Goal: Complete application form: Complete application form

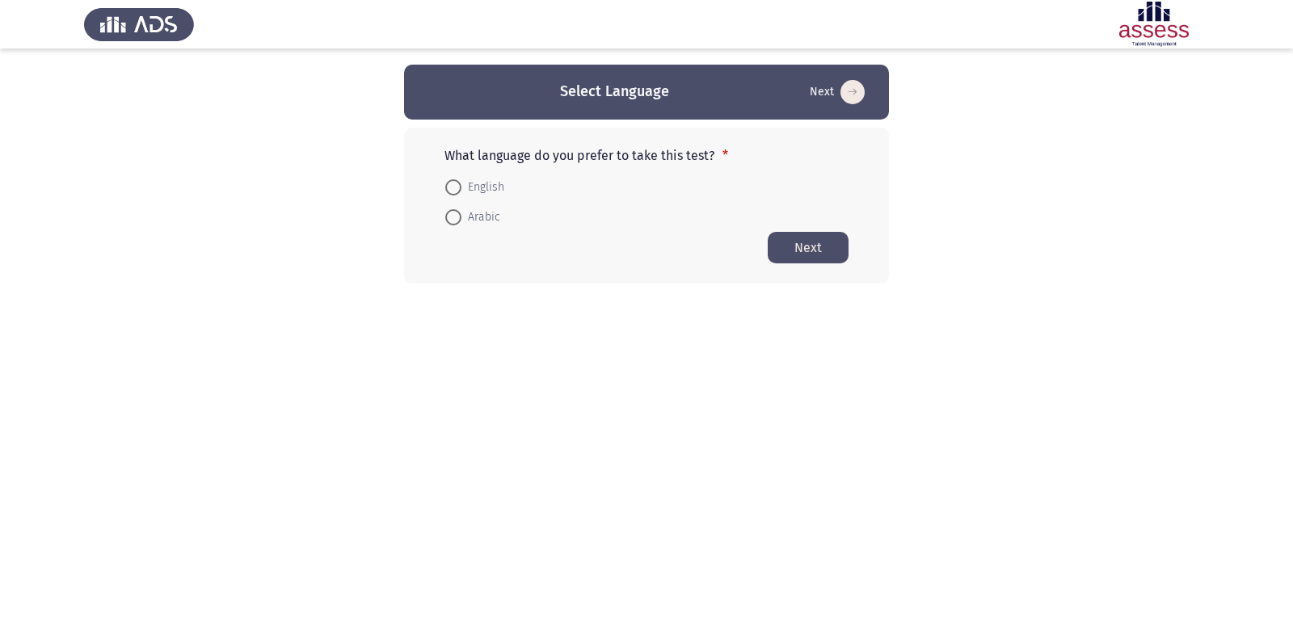
click at [480, 215] on span "Arabic" at bounding box center [481, 217] width 39 height 19
click at [462, 215] on input "Arabic" at bounding box center [453, 217] width 16 height 16
radio input "true"
click at [807, 250] on button "Next" at bounding box center [808, 247] width 81 height 32
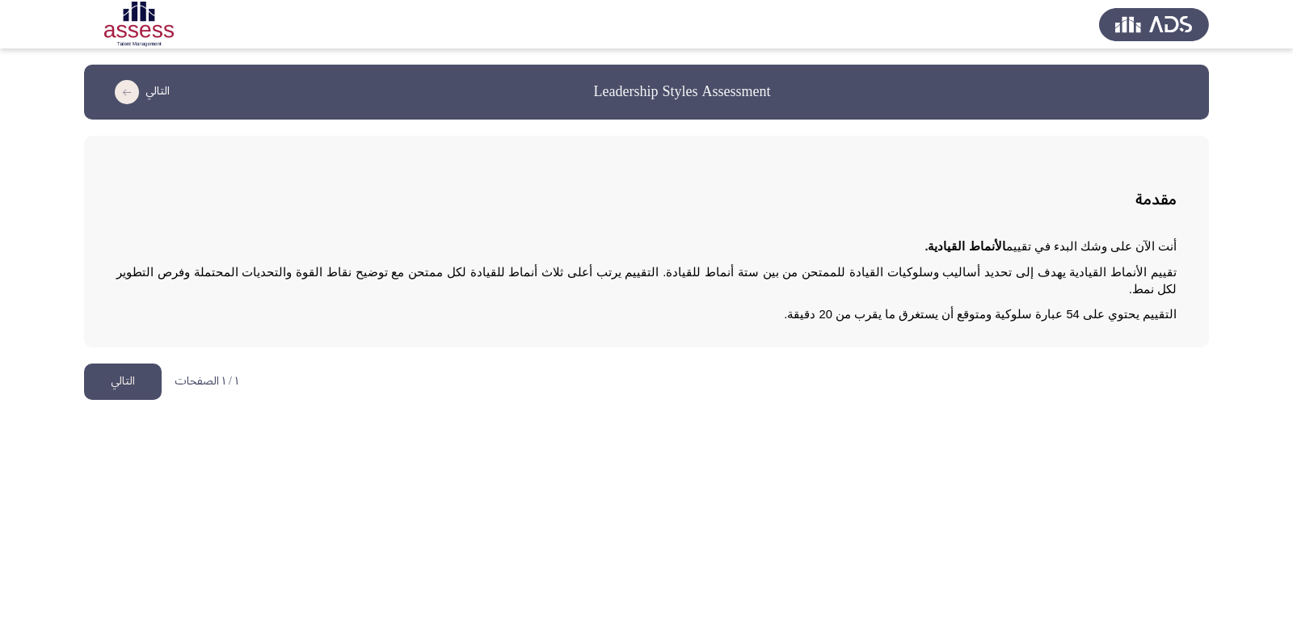
click at [136, 367] on button "التالي" at bounding box center [123, 382] width 78 height 36
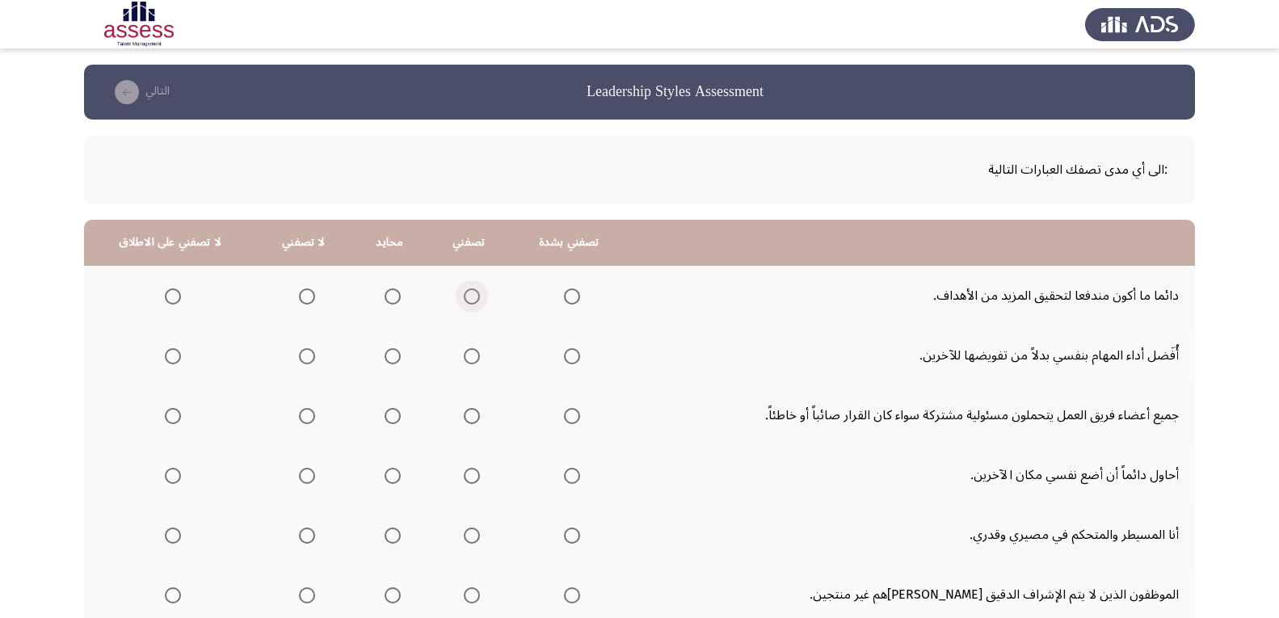
click at [470, 300] on span "Select an option" at bounding box center [472, 297] width 16 height 16
click at [470, 300] on input "Select an option" at bounding box center [472, 297] width 16 height 16
click at [393, 356] on span "Select an option" at bounding box center [393, 356] width 0 height 0
click at [389, 356] on input "Select an option" at bounding box center [393, 356] width 16 height 16
click at [470, 419] on span "Select an option" at bounding box center [472, 416] width 16 height 16
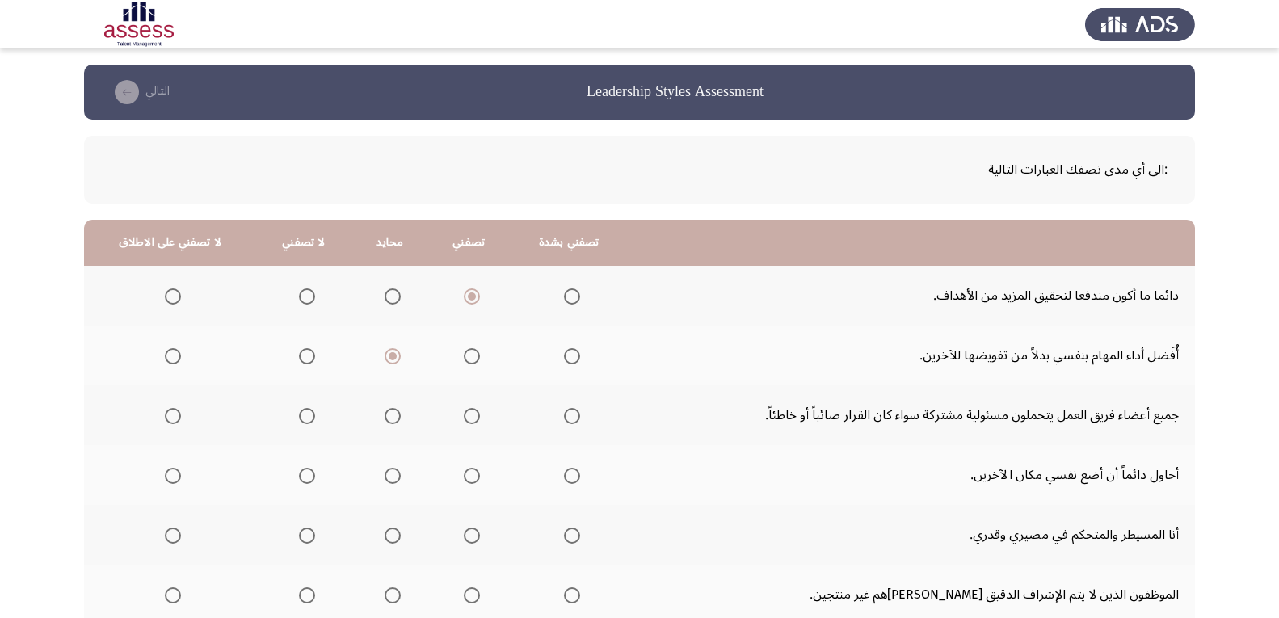
click at [470, 419] on input "Select an option" at bounding box center [472, 416] width 16 height 16
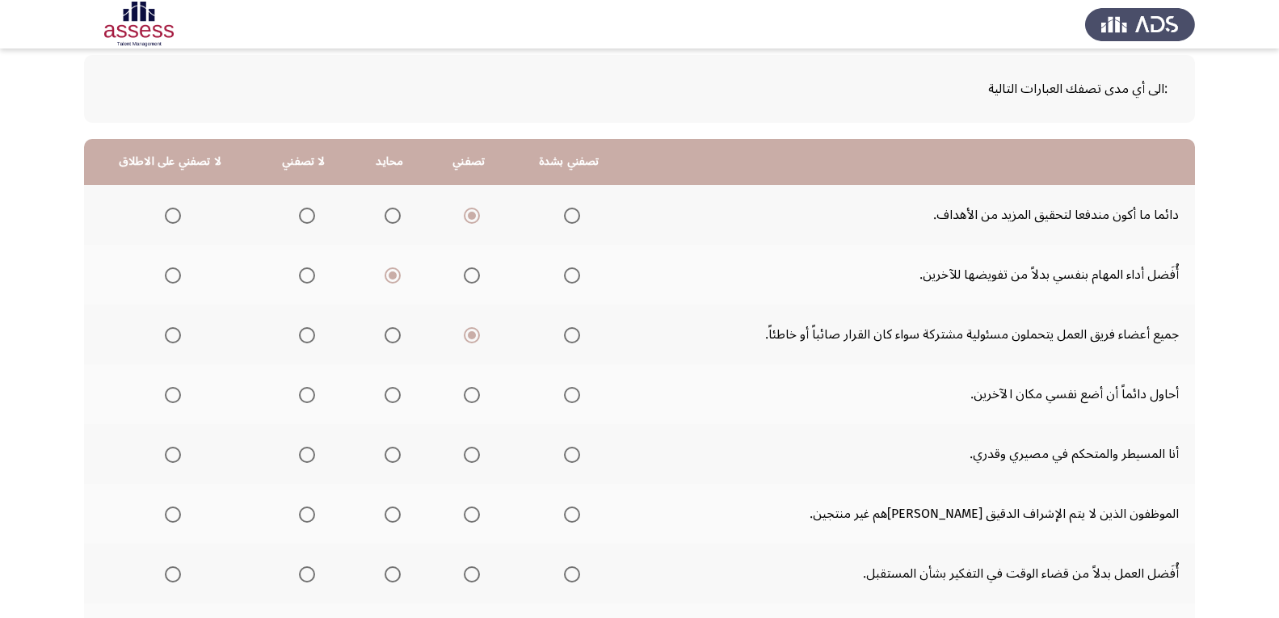
click at [572, 395] on span "Select an option" at bounding box center [572, 395] width 0 height 0
click at [569, 395] on input "Select an option" at bounding box center [572, 395] width 16 height 16
click at [391, 456] on span "Select an option" at bounding box center [393, 455] width 16 height 16
click at [391, 456] on input "Select an option" at bounding box center [393, 455] width 16 height 16
click at [467, 519] on span "Select an option" at bounding box center [472, 515] width 16 height 16
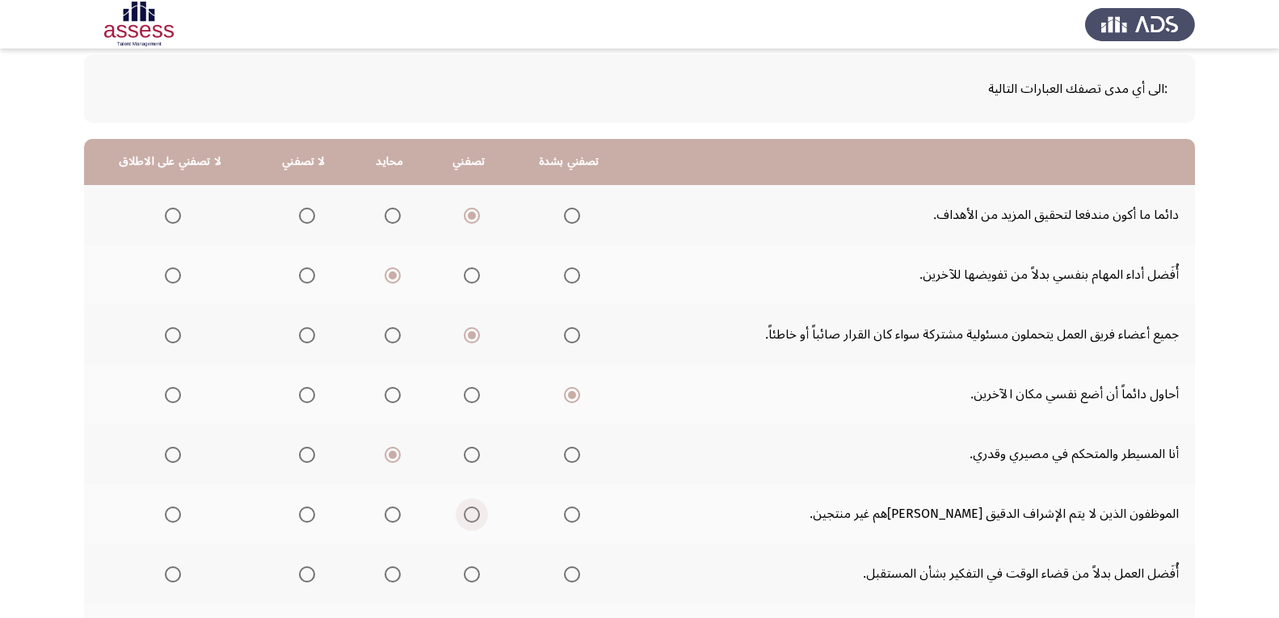
click at [467, 519] on input "Select an option" at bounding box center [472, 515] width 16 height 16
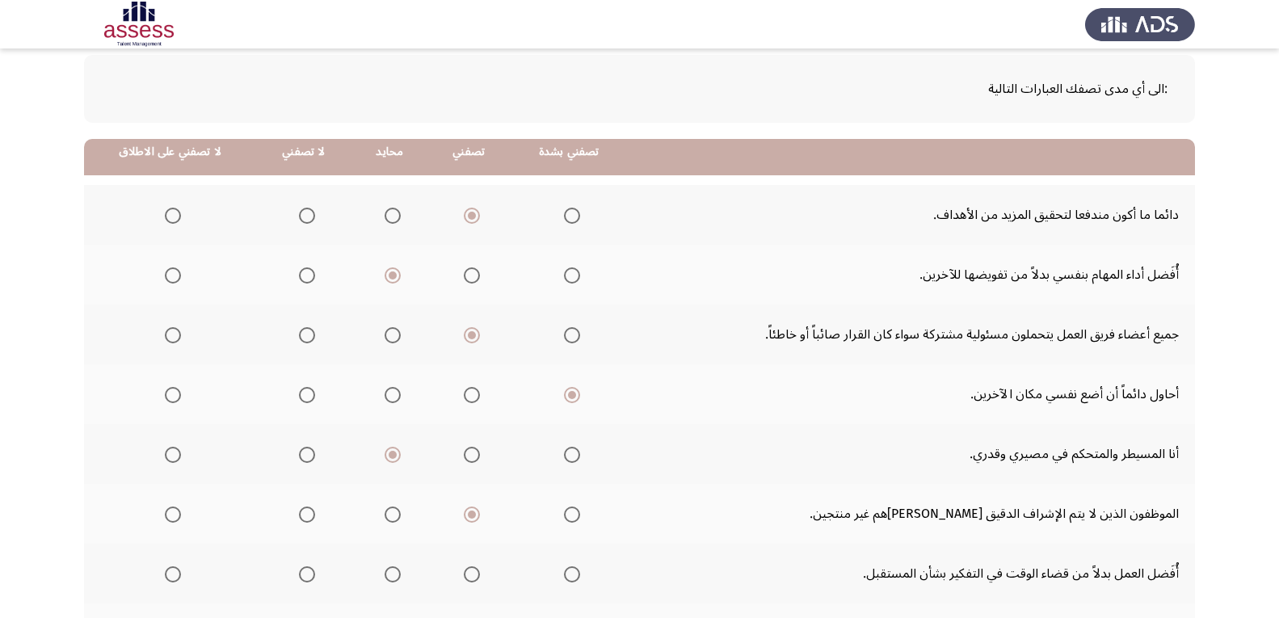
scroll to position [162, 0]
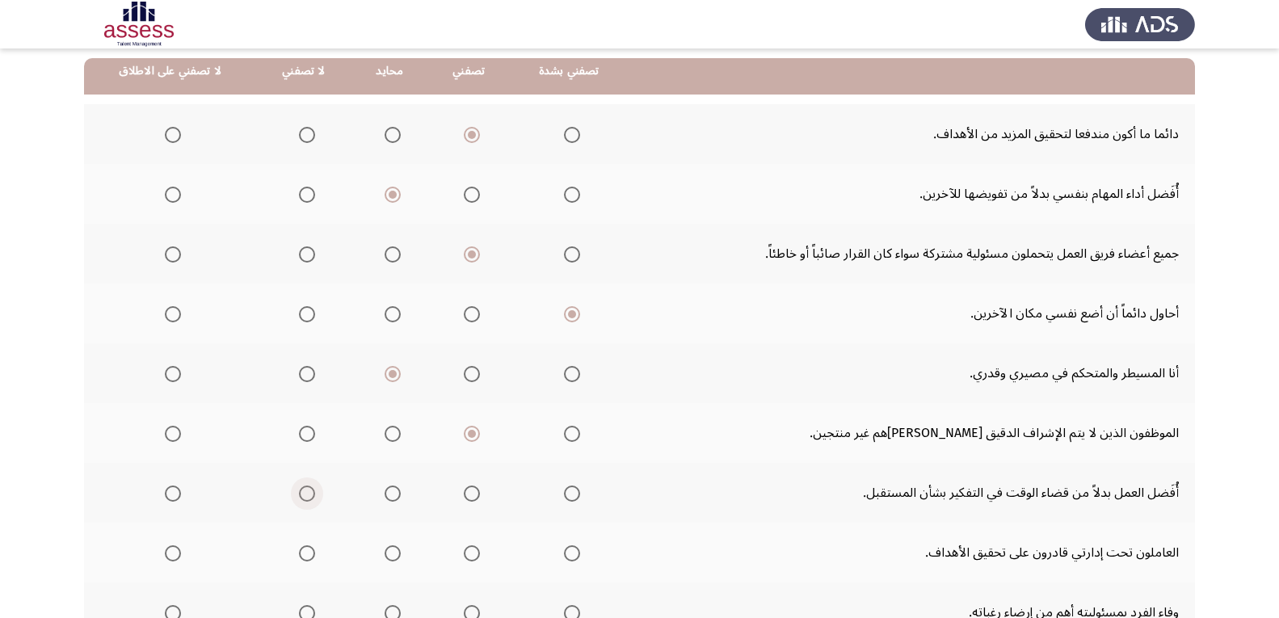
click at [305, 495] on span "Select an option" at bounding box center [307, 494] width 16 height 16
click at [305, 495] on input "Select an option" at bounding box center [307, 494] width 16 height 16
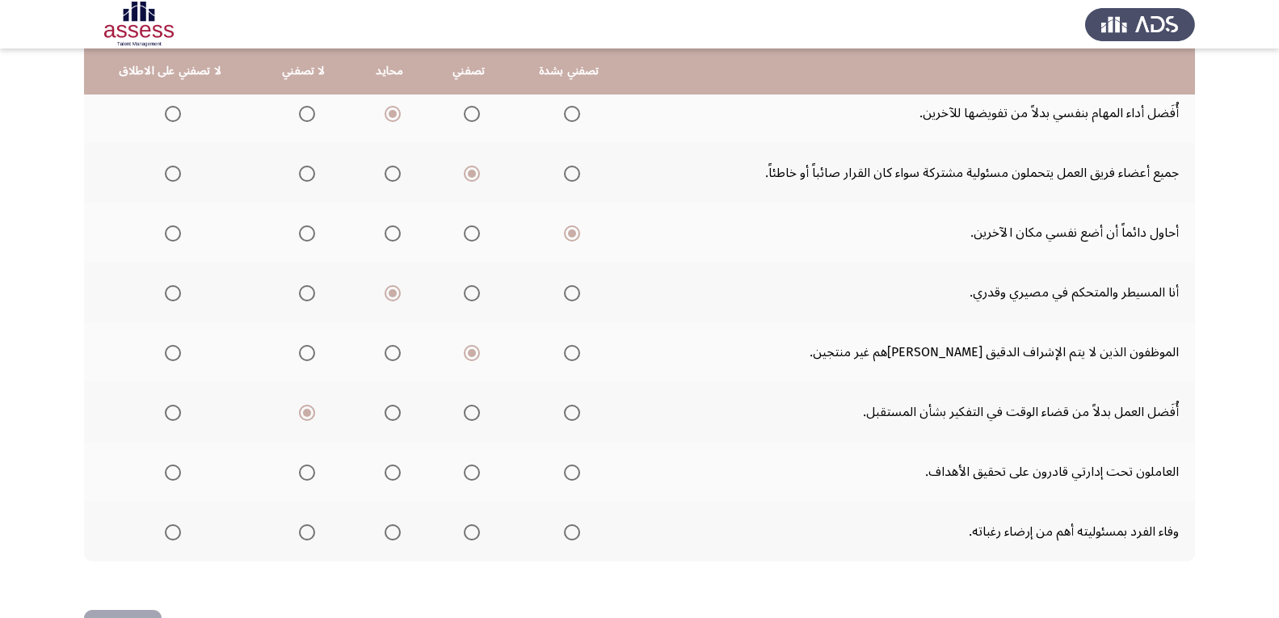
click at [566, 475] on span "Select an option" at bounding box center [572, 473] width 16 height 16
click at [566, 475] on input "Select an option" at bounding box center [572, 473] width 16 height 16
click at [566, 533] on span "Select an option" at bounding box center [572, 533] width 16 height 16
click at [566, 533] on input "Select an option" at bounding box center [572, 533] width 16 height 16
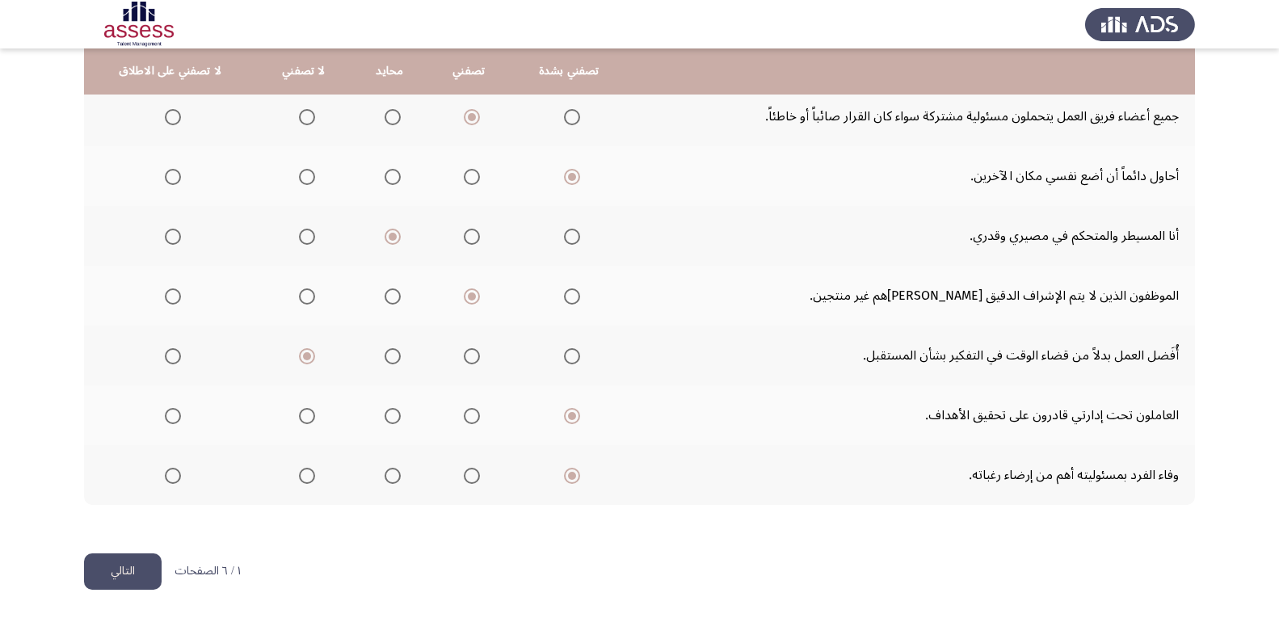
click at [125, 574] on button "التالي" at bounding box center [123, 572] width 78 height 36
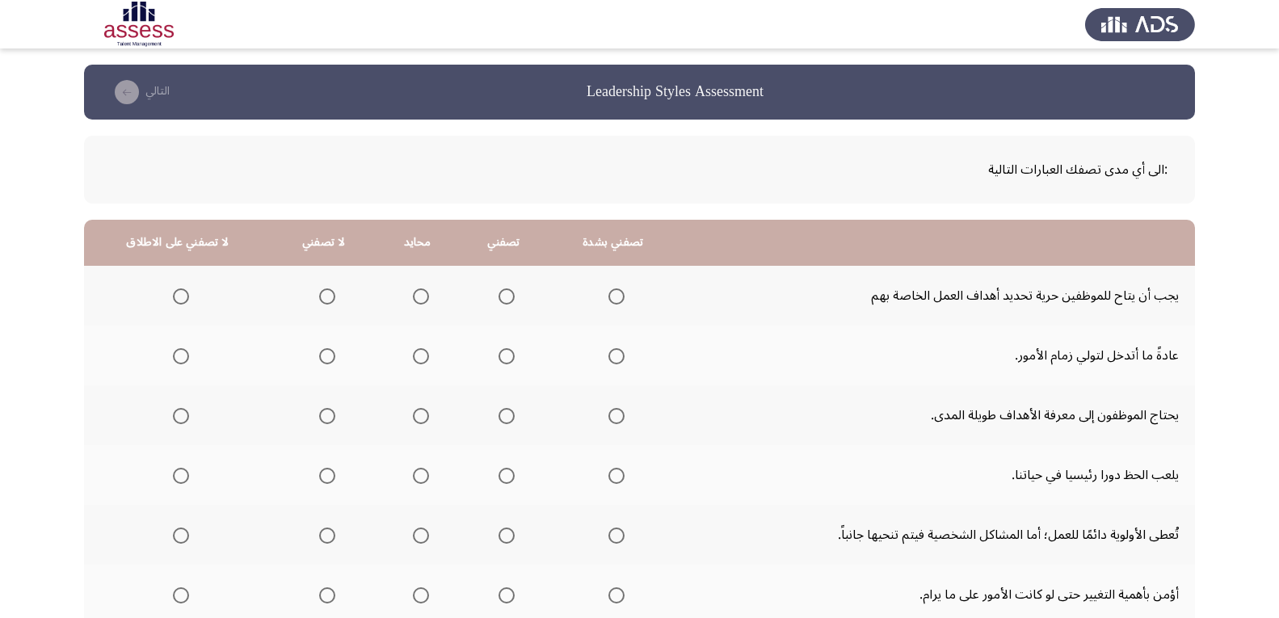
click at [324, 300] on span "Select an option" at bounding box center [327, 297] width 16 height 16
click at [324, 300] on input "Select an option" at bounding box center [327, 297] width 16 height 16
click at [504, 359] on span "Select an option" at bounding box center [507, 356] width 16 height 16
click at [504, 359] on input "Select an option" at bounding box center [507, 356] width 16 height 16
click at [613, 416] on span "Select an option" at bounding box center [617, 416] width 16 height 16
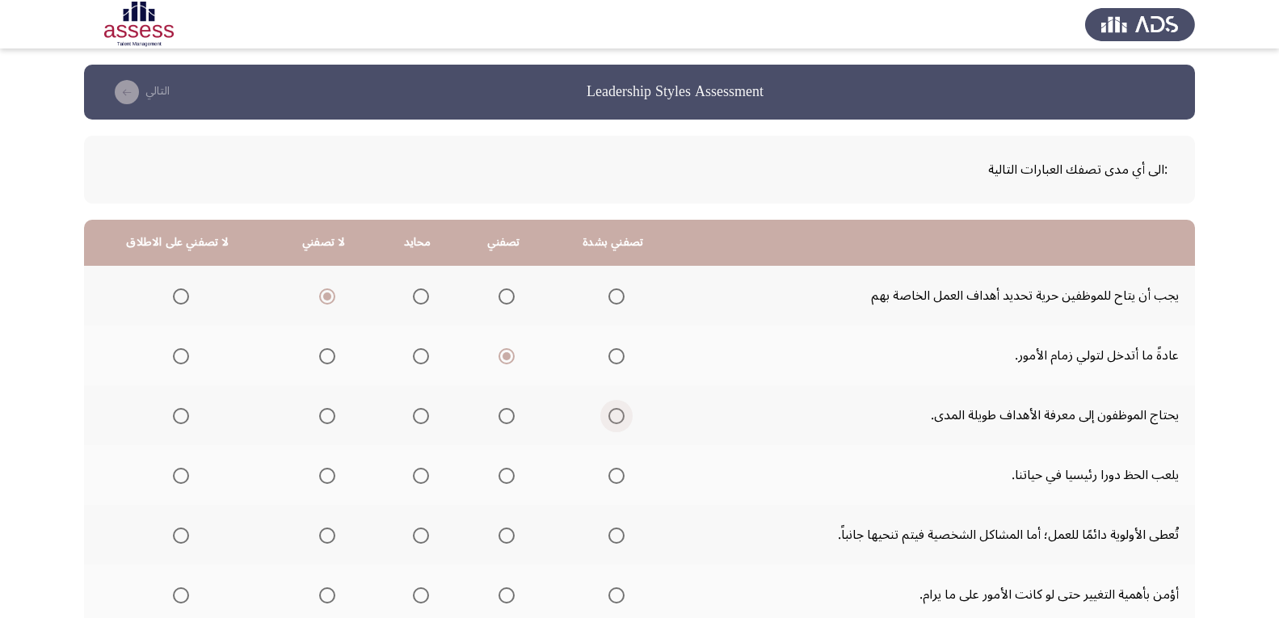
click at [613, 416] on input "Select an option" at bounding box center [617, 416] width 16 height 16
click at [324, 477] on span "Select an option" at bounding box center [327, 476] width 16 height 16
click at [324, 477] on input "Select an option" at bounding box center [327, 476] width 16 height 16
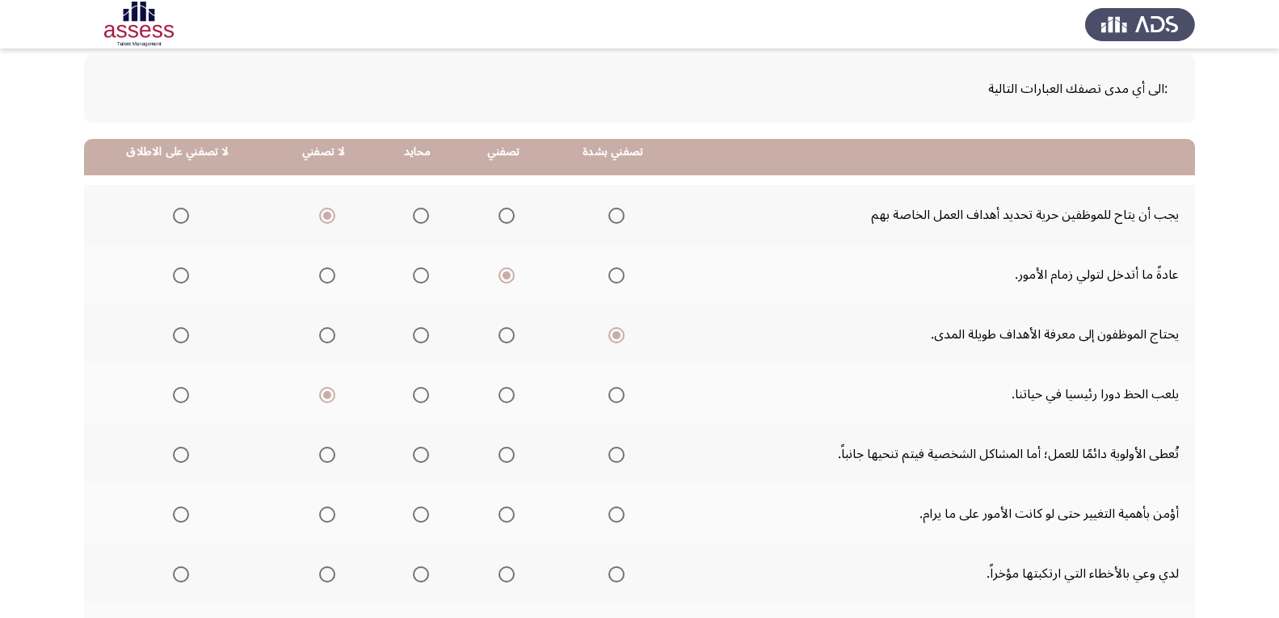
scroll to position [162, 0]
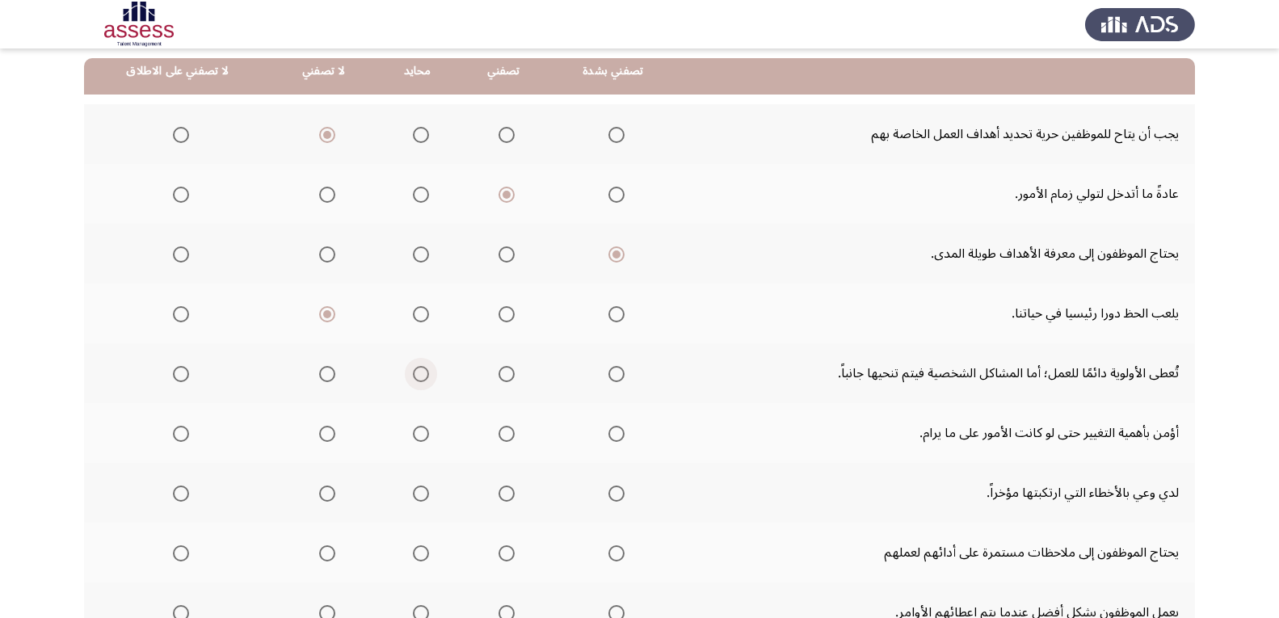
click at [414, 374] on span "Select an option" at bounding box center [421, 374] width 16 height 16
click at [414, 374] on input "Select an option" at bounding box center [421, 374] width 16 height 16
click at [610, 435] on span "Select an option" at bounding box center [617, 434] width 16 height 16
click at [610, 435] on input "Select an option" at bounding box center [617, 434] width 16 height 16
click at [611, 498] on span "Select an option" at bounding box center [617, 494] width 16 height 16
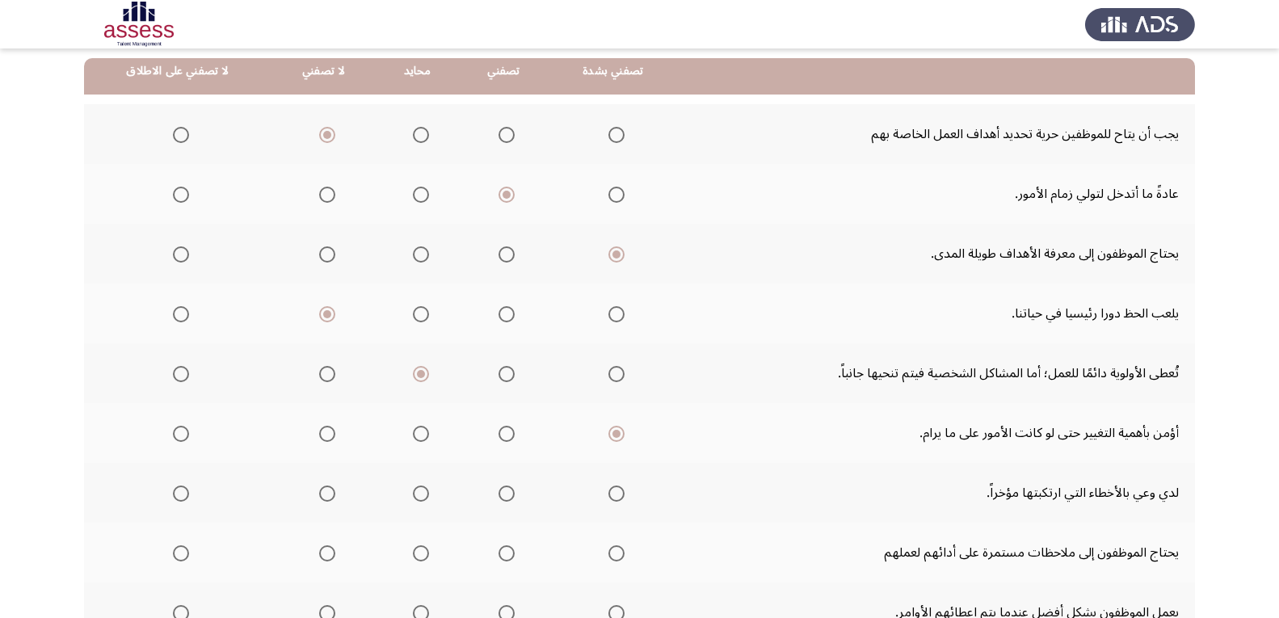
click at [611, 498] on input "Select an option" at bounding box center [617, 494] width 16 height 16
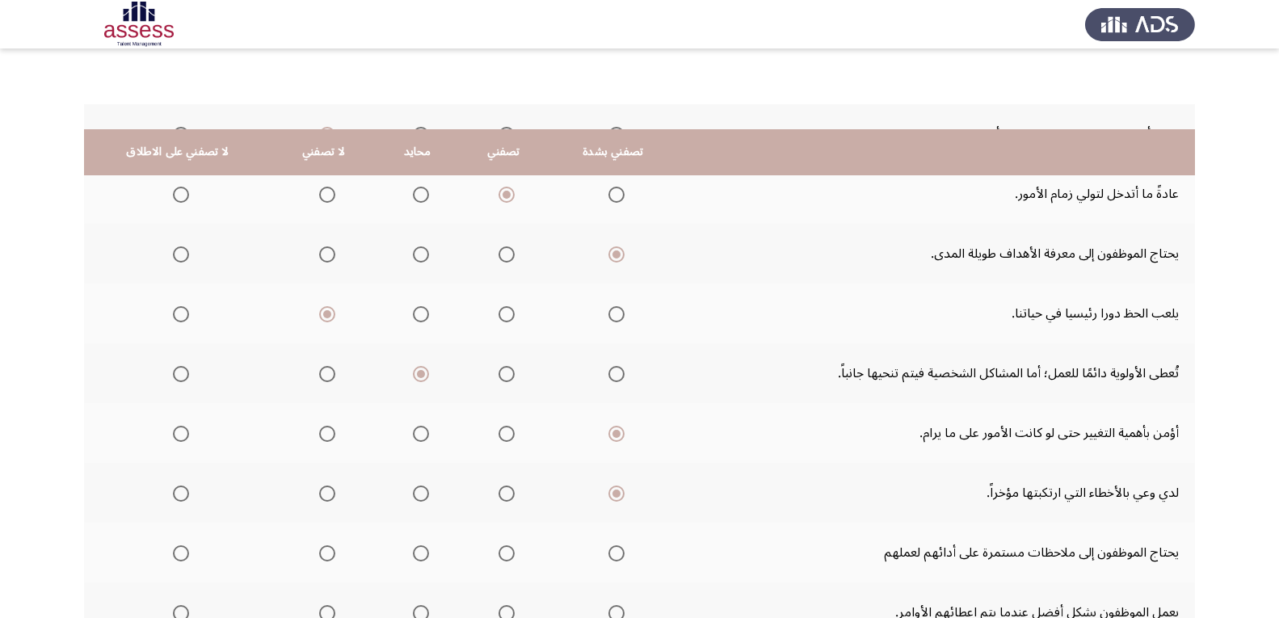
scroll to position [299, 0]
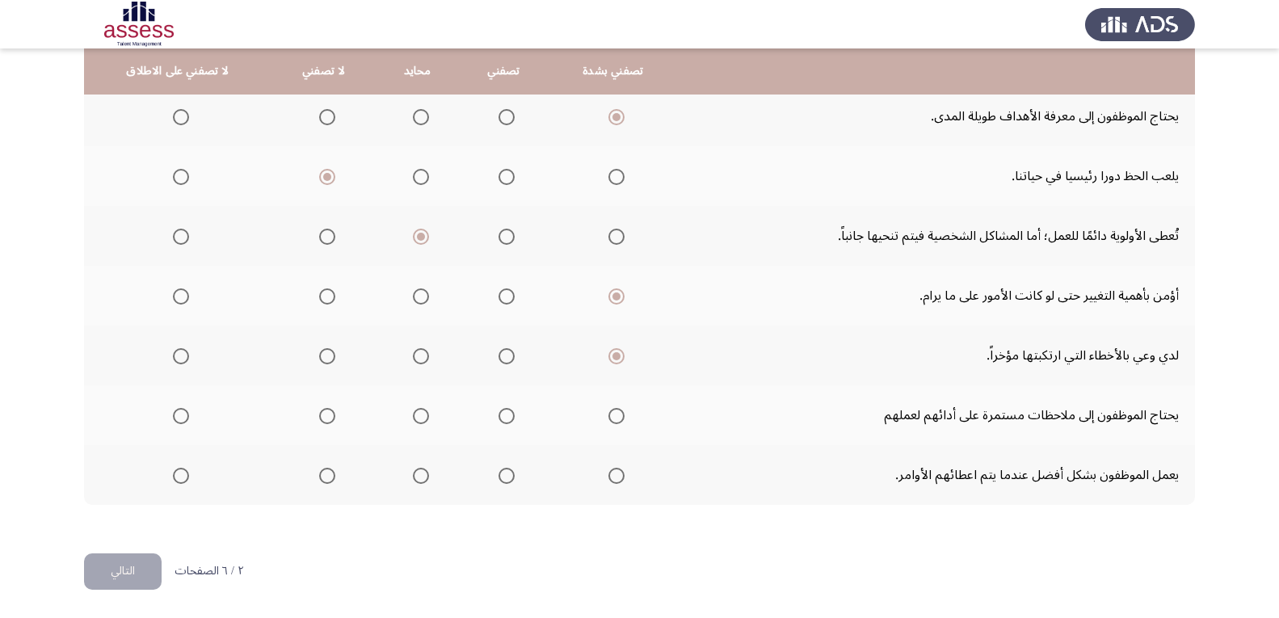
click at [507, 415] on span "Select an option" at bounding box center [507, 416] width 16 height 16
click at [507, 415] on input "Select an option" at bounding box center [507, 416] width 16 height 16
click at [419, 477] on span "Select an option" at bounding box center [421, 476] width 16 height 16
click at [419, 477] on input "Select an option" at bounding box center [421, 476] width 16 height 16
click at [120, 573] on button "التالي" at bounding box center [123, 572] width 78 height 36
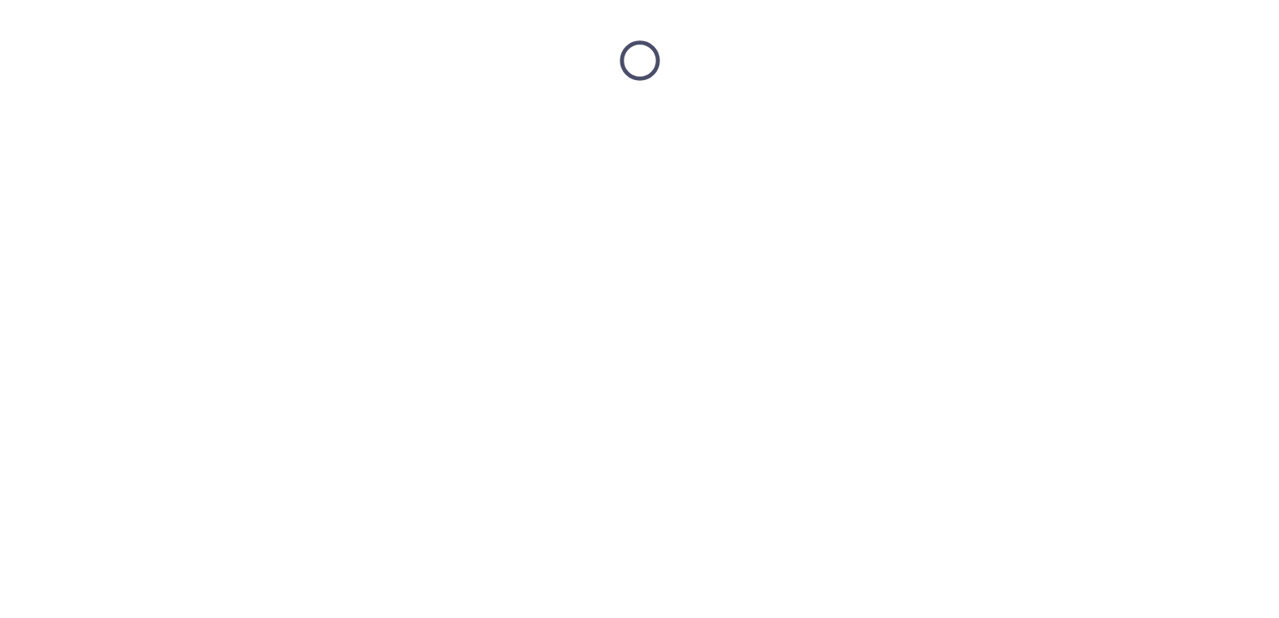
scroll to position [0, 0]
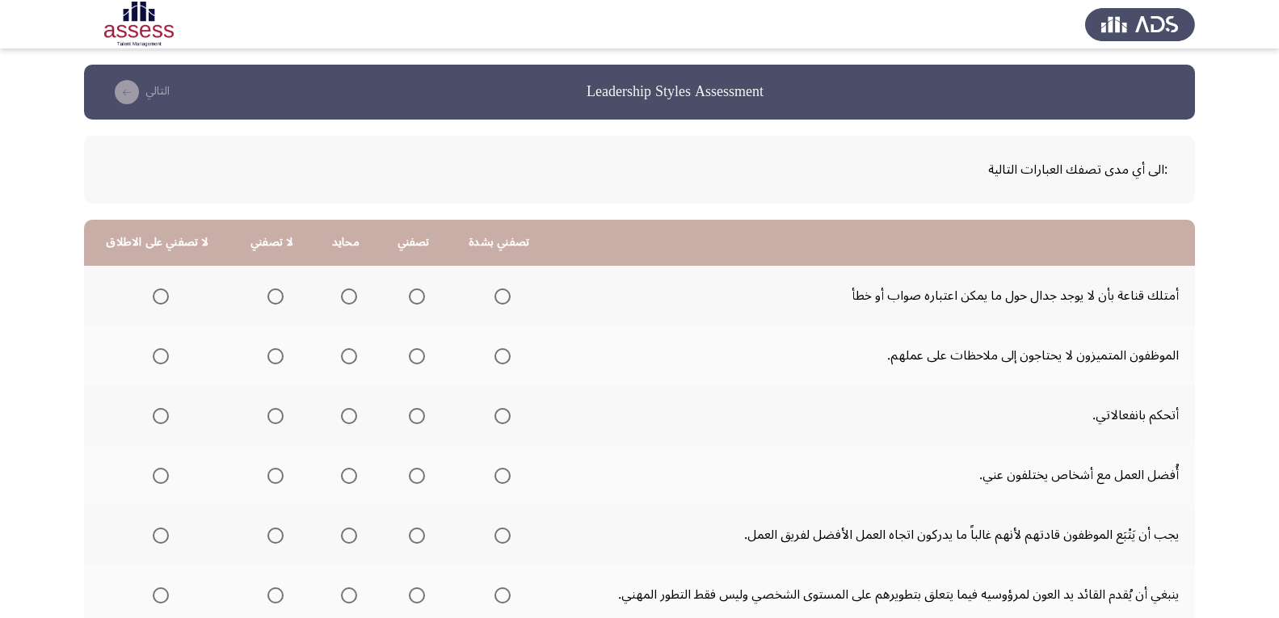
click at [414, 301] on span "Select an option" at bounding box center [417, 297] width 16 height 16
click at [414, 301] on input "Select an option" at bounding box center [417, 297] width 16 height 16
click at [411, 353] on span "Select an option" at bounding box center [417, 356] width 16 height 16
click at [411, 353] on input "Select an option" at bounding box center [417, 356] width 16 height 16
click at [495, 418] on span "Select an option" at bounding box center [503, 416] width 16 height 16
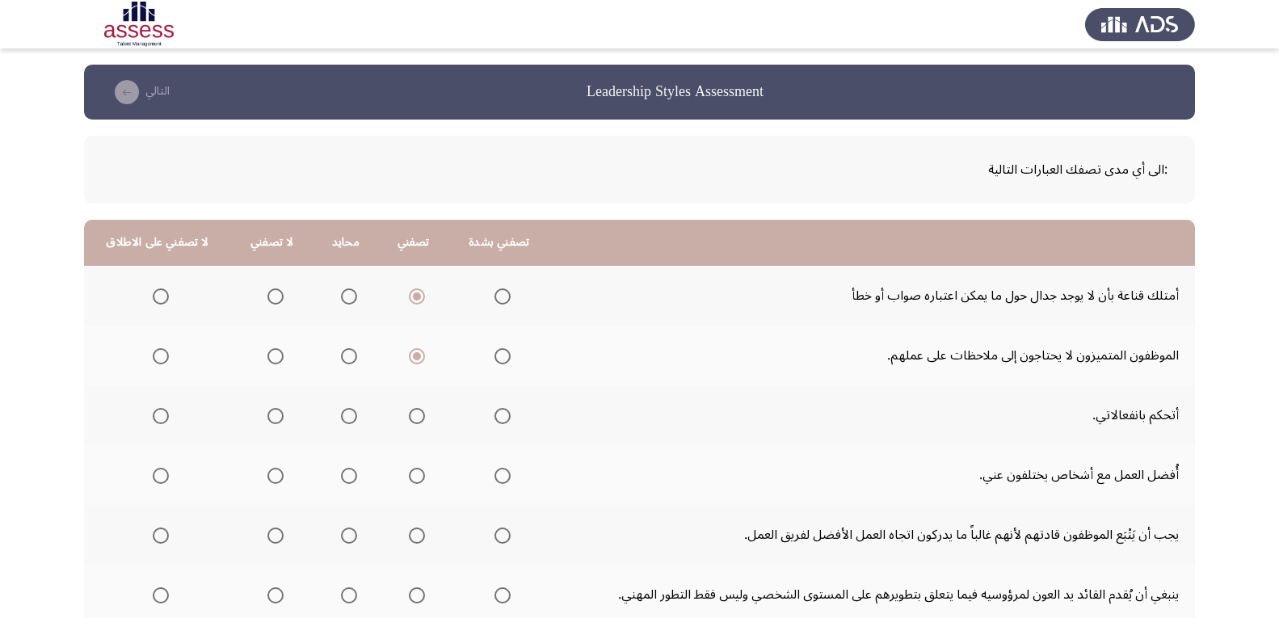
click at [495, 418] on input "Select an option" at bounding box center [503, 416] width 16 height 16
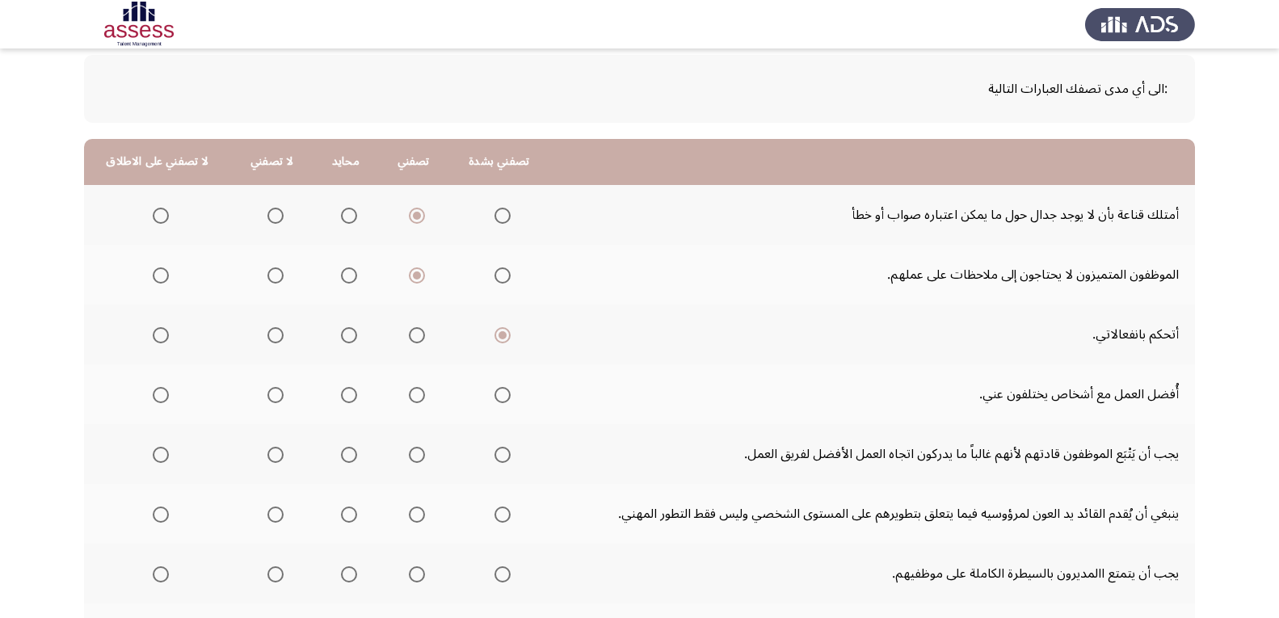
click at [344, 397] on span "Select an option" at bounding box center [349, 395] width 16 height 16
click at [344, 397] on input "Select an option" at bounding box center [349, 395] width 16 height 16
click at [409, 455] on span "Select an option" at bounding box center [417, 455] width 16 height 16
click at [409, 455] on input "Select an option" at bounding box center [417, 455] width 16 height 16
click at [501, 516] on span "Select an option" at bounding box center [503, 515] width 16 height 16
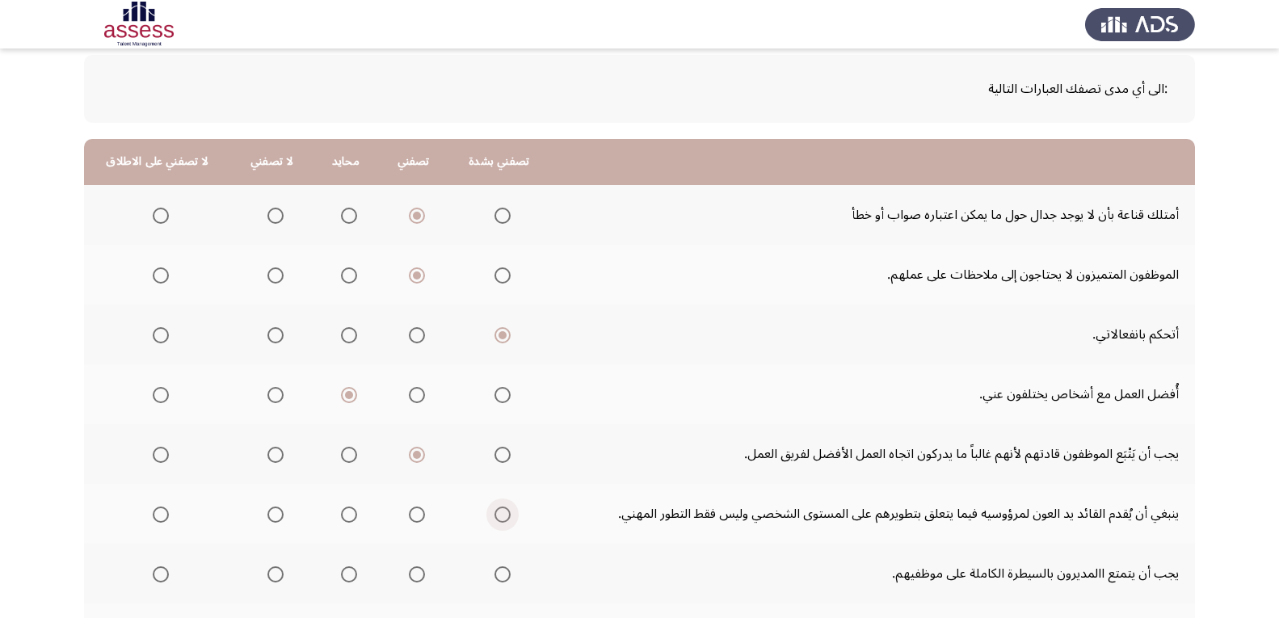
click at [501, 516] on input "Select an option" at bounding box center [503, 515] width 16 height 16
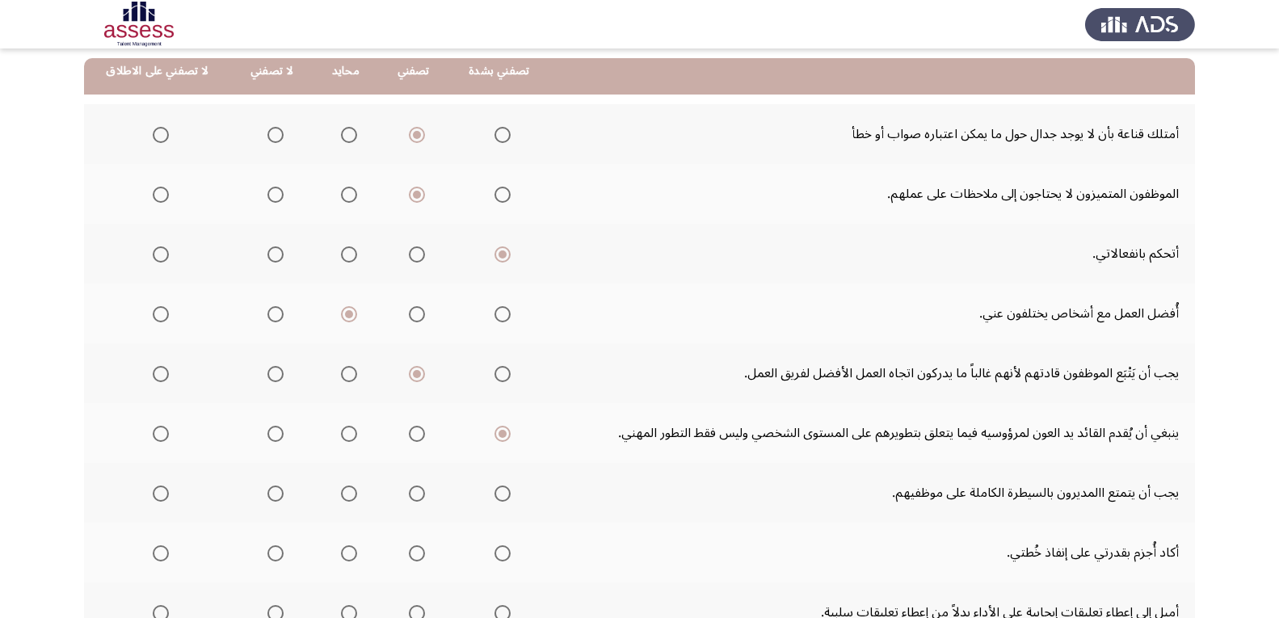
click at [341, 496] on span "Select an option" at bounding box center [349, 494] width 16 height 16
click at [341, 496] on input "Select an option" at bounding box center [349, 494] width 16 height 16
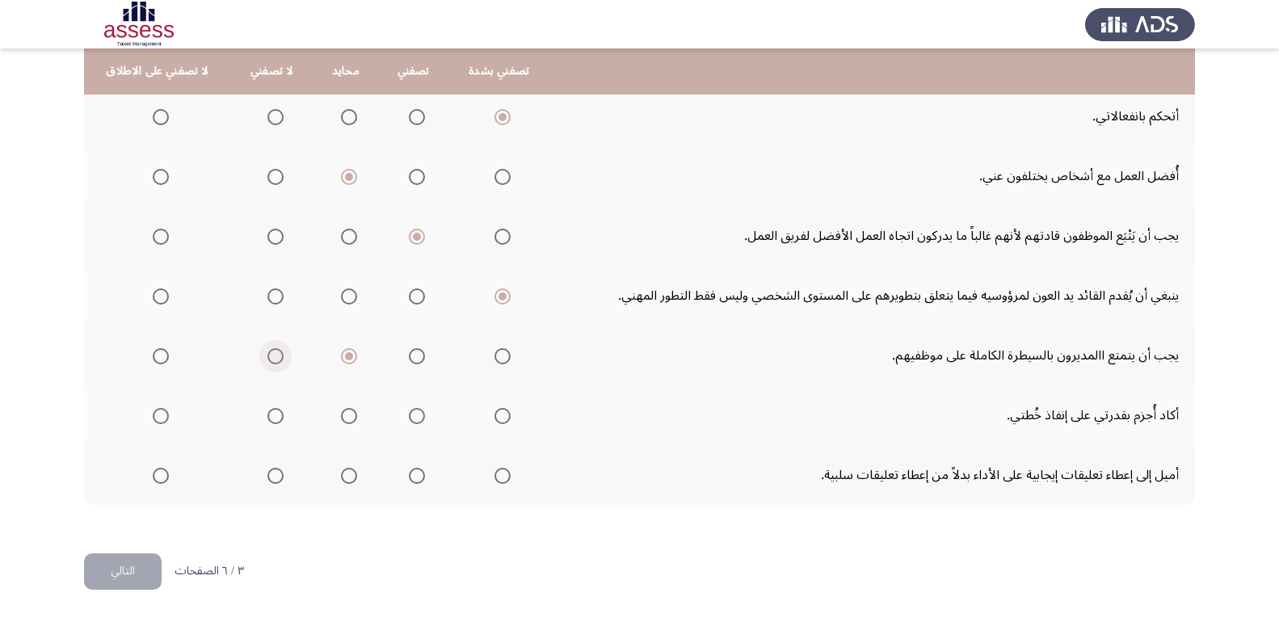
click at [270, 359] on span "Select an option" at bounding box center [276, 356] width 16 height 16
click at [270, 359] on input "Select an option" at bounding box center [276, 356] width 16 height 16
click at [498, 415] on span "Select an option" at bounding box center [503, 416] width 16 height 16
click at [498, 415] on input "Select an option" at bounding box center [503, 416] width 16 height 16
click at [495, 471] on span "Select an option" at bounding box center [503, 476] width 16 height 16
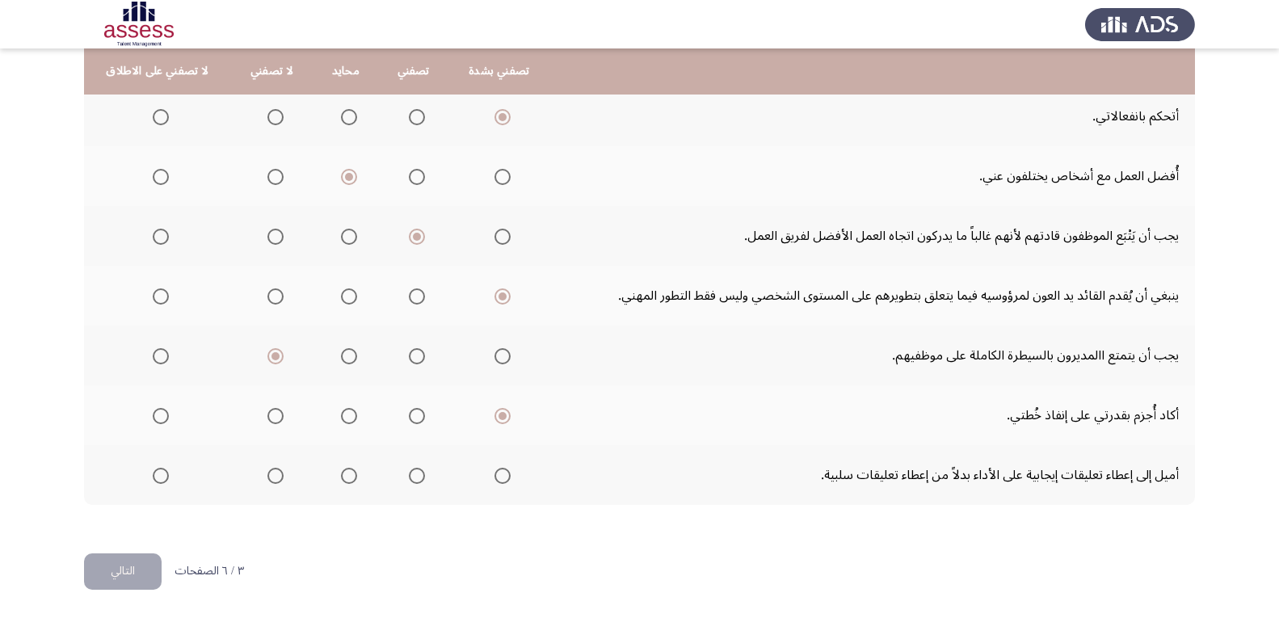
click at [495, 471] on input "Select an option" at bounding box center [503, 476] width 16 height 16
click at [133, 568] on button "التالي" at bounding box center [123, 572] width 78 height 36
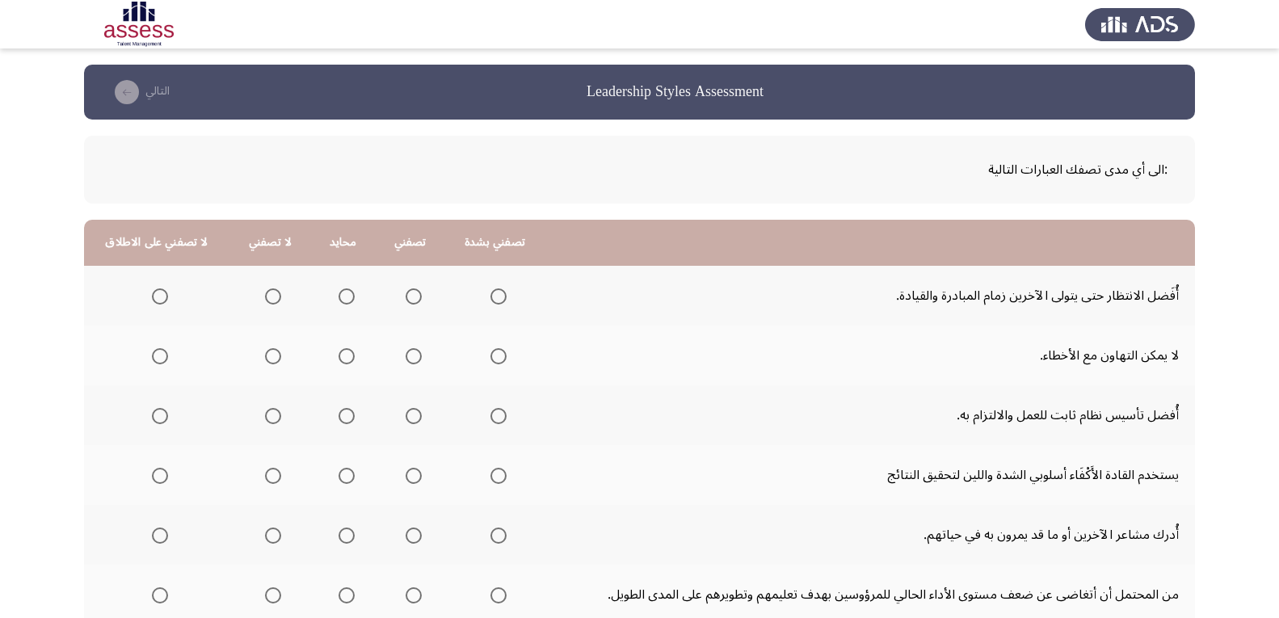
click at [268, 295] on span "Select an option" at bounding box center [273, 297] width 16 height 16
click at [268, 295] on input "Select an option" at bounding box center [273, 297] width 16 height 16
click at [160, 297] on span "Select an option" at bounding box center [160, 297] width 0 height 0
click at [159, 297] on input "Select an option" at bounding box center [160, 297] width 16 height 16
click at [409, 358] on span "Select an option" at bounding box center [414, 356] width 16 height 16
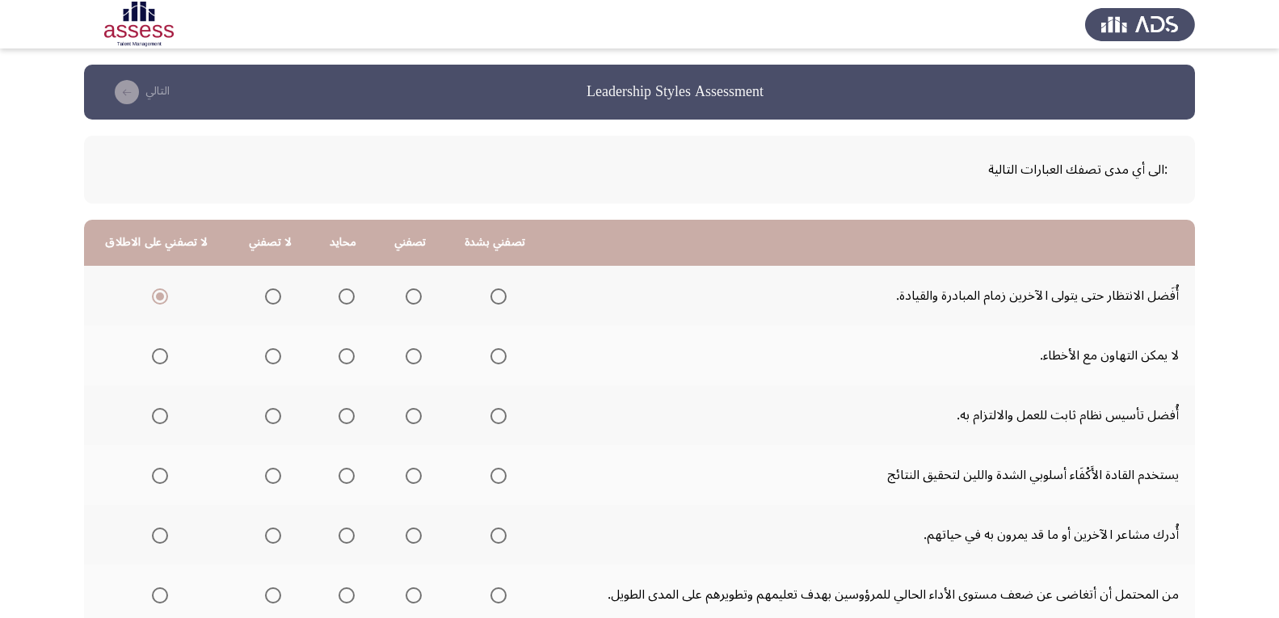
click at [409, 358] on input "Select an option" at bounding box center [414, 356] width 16 height 16
click at [408, 415] on span "Select an option" at bounding box center [414, 416] width 16 height 16
click at [408, 415] on input "Select an option" at bounding box center [414, 416] width 16 height 16
click at [408, 478] on span "Select an option" at bounding box center [414, 476] width 16 height 16
click at [408, 478] on input "Select an option" at bounding box center [414, 476] width 16 height 16
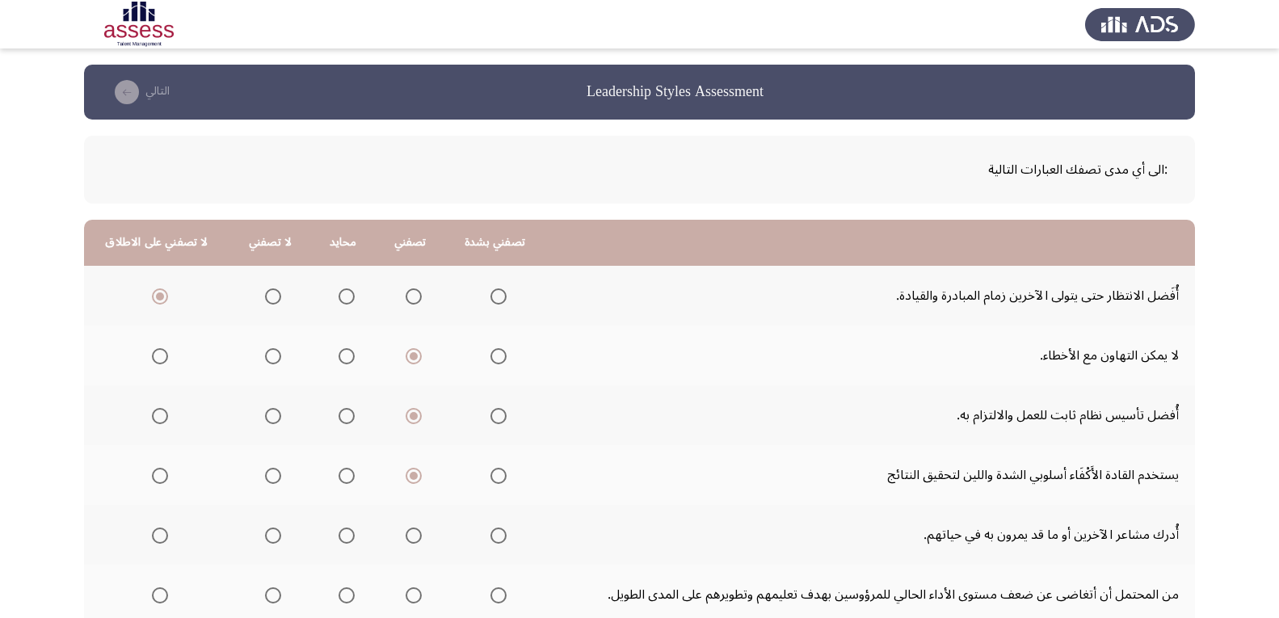
click at [272, 539] on span "Select an option" at bounding box center [273, 536] width 16 height 16
click at [272, 539] on input "Select an option" at bounding box center [273, 536] width 16 height 16
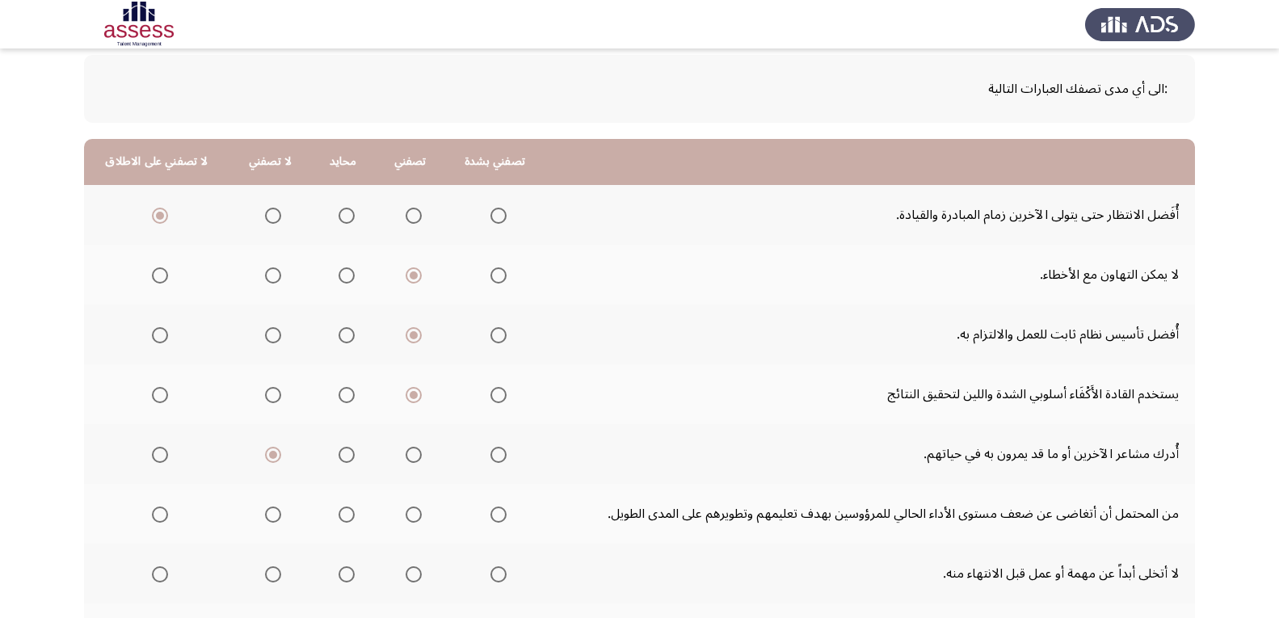
scroll to position [162, 0]
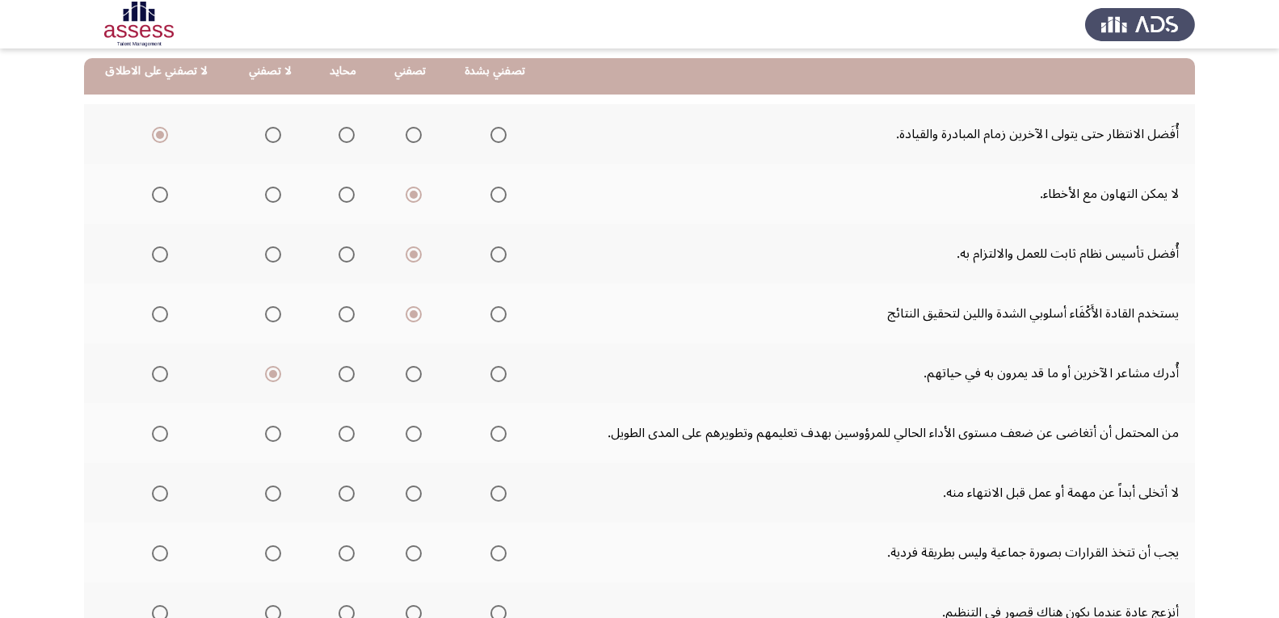
click at [412, 376] on span "Select an option" at bounding box center [414, 374] width 16 height 16
click at [412, 376] on input "Select an option" at bounding box center [414, 374] width 16 height 16
click at [496, 378] on span "Select an option" at bounding box center [499, 374] width 16 height 16
click at [496, 378] on input "Select an option" at bounding box center [499, 374] width 16 height 16
click at [499, 435] on span "Select an option" at bounding box center [499, 434] width 16 height 16
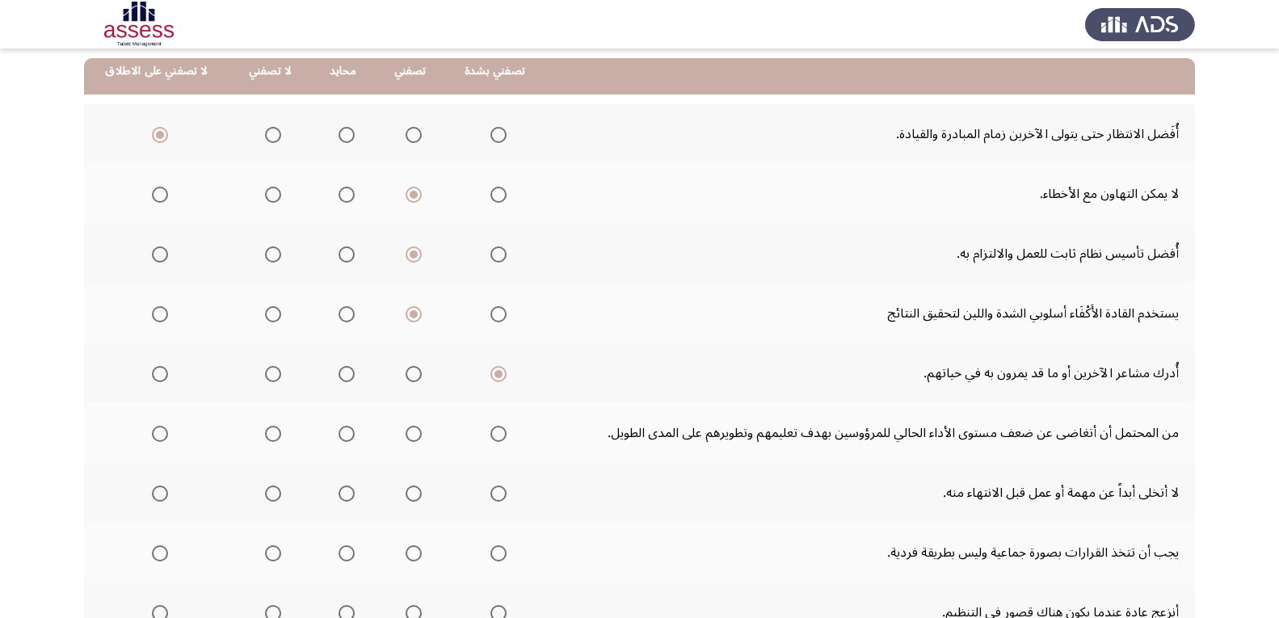
click at [499, 435] on input "Select an option" at bounding box center [499, 434] width 16 height 16
click at [494, 492] on span "Select an option" at bounding box center [499, 494] width 16 height 16
click at [494, 492] on input "Select an option" at bounding box center [499, 494] width 16 height 16
click at [498, 554] on span "Select an option" at bounding box center [498, 554] width 0 height 0
click at [496, 553] on input "Select an option" at bounding box center [499, 554] width 16 height 16
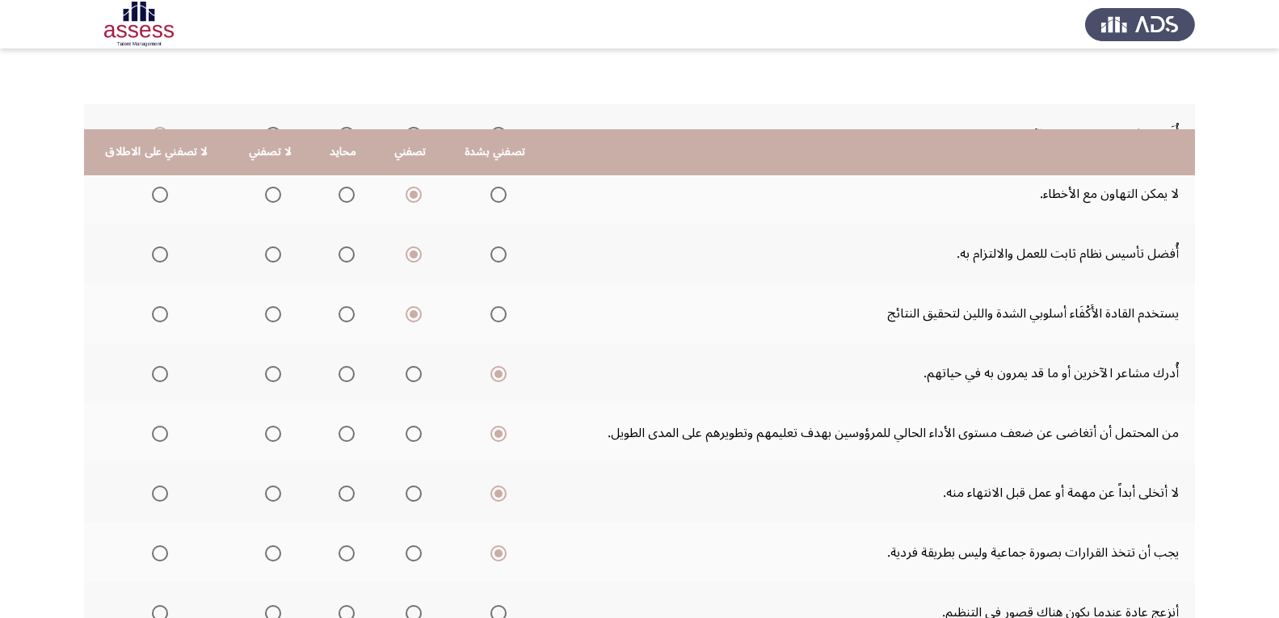
scroll to position [299, 0]
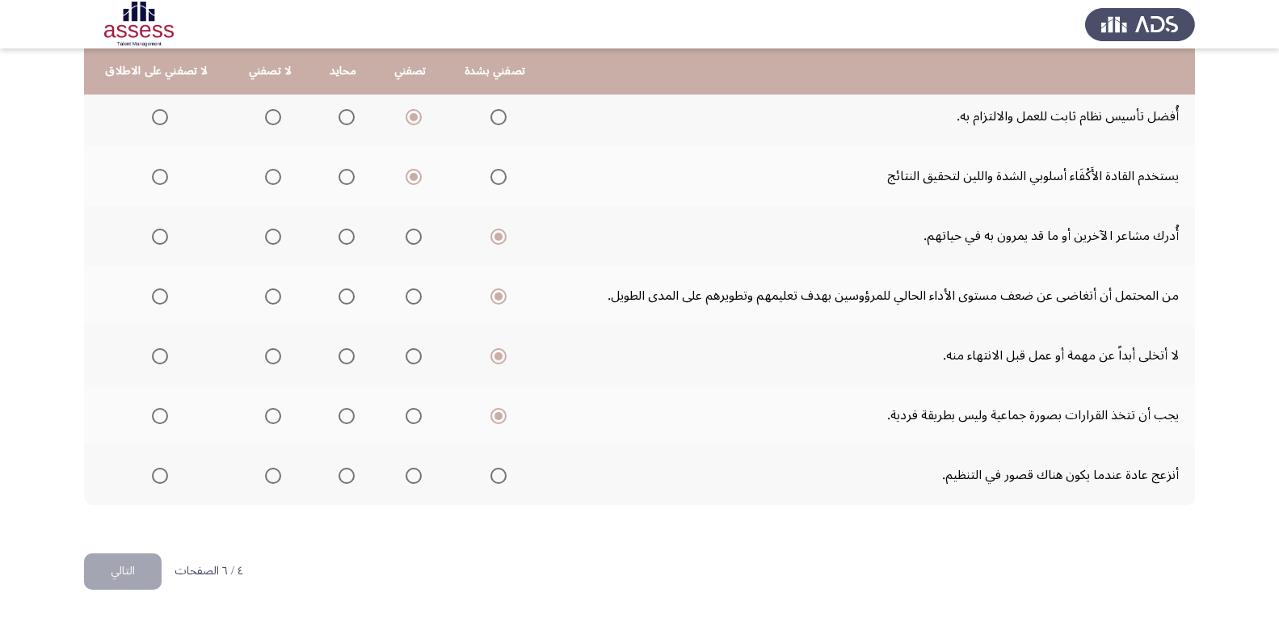
click at [500, 478] on span "Select an option" at bounding box center [499, 476] width 16 height 16
click at [500, 478] on input "Select an option" at bounding box center [499, 476] width 16 height 16
click at [129, 571] on button "التالي" at bounding box center [123, 572] width 78 height 36
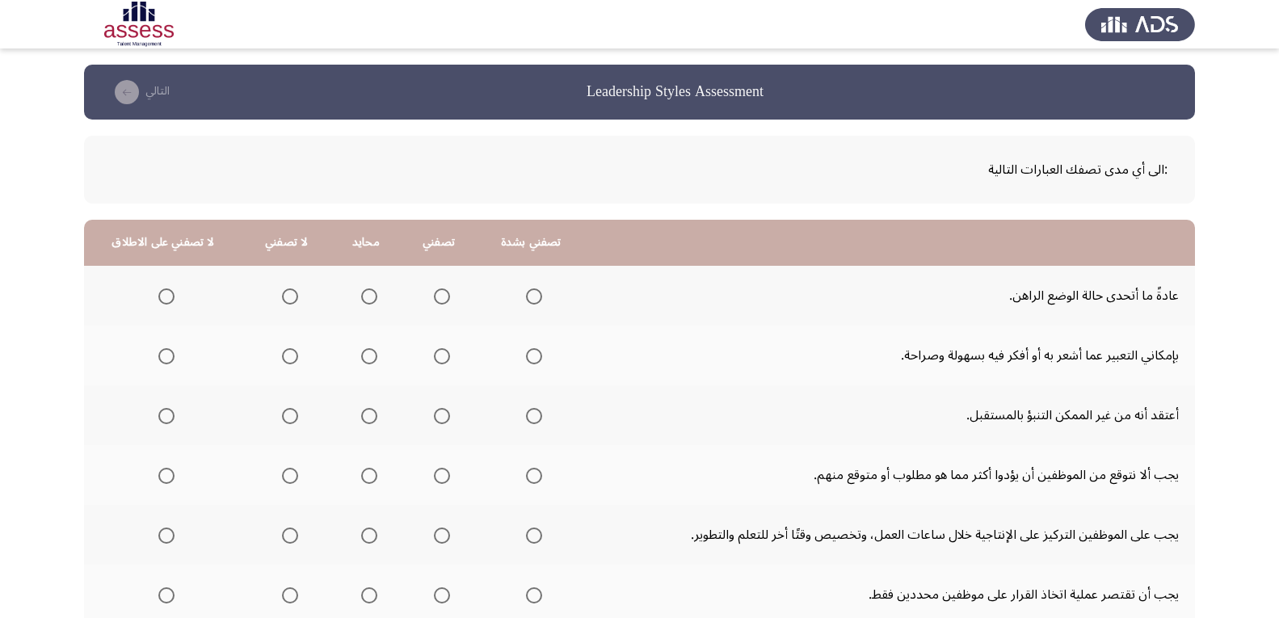
click at [369, 298] on span "Select an option" at bounding box center [369, 297] width 16 height 16
click at [369, 298] on input "Select an option" at bounding box center [369, 297] width 16 height 16
click at [435, 353] on span "Select an option" at bounding box center [442, 356] width 16 height 16
click at [435, 353] on input "Select an option" at bounding box center [442, 356] width 16 height 16
click at [162, 421] on span "Select an option" at bounding box center [166, 416] width 16 height 16
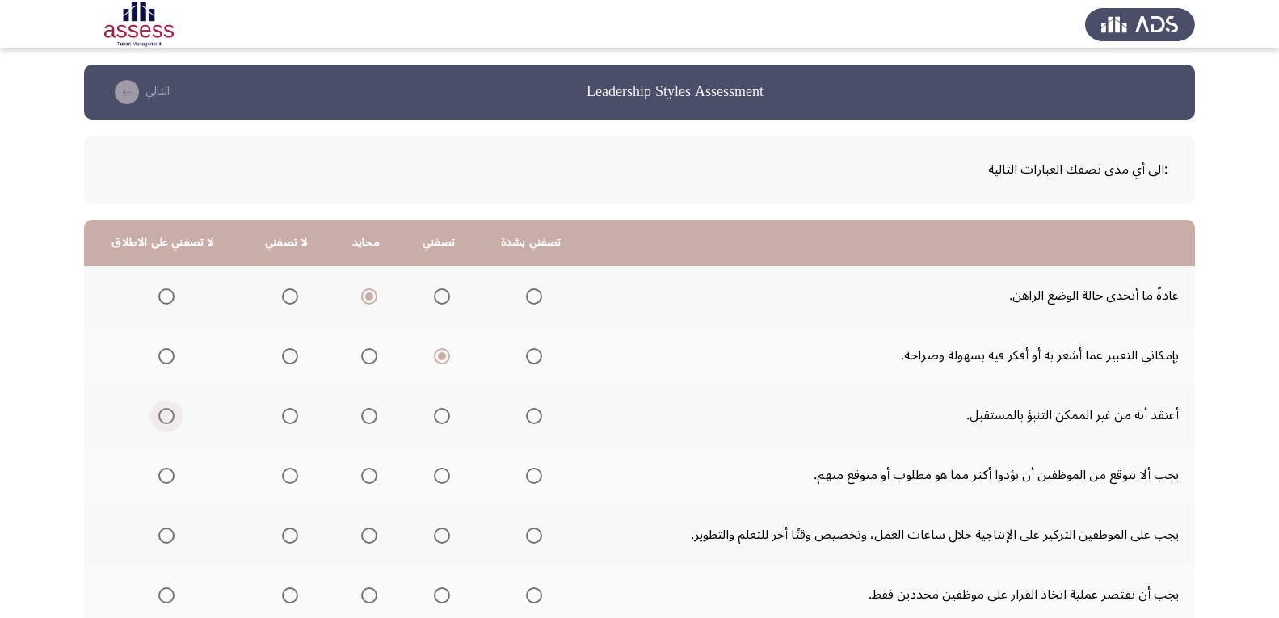
click at [162, 421] on input "Select an option" at bounding box center [166, 416] width 16 height 16
click at [363, 471] on span "Select an option" at bounding box center [369, 476] width 16 height 16
click at [363, 471] on input "Select an option" at bounding box center [369, 476] width 16 height 16
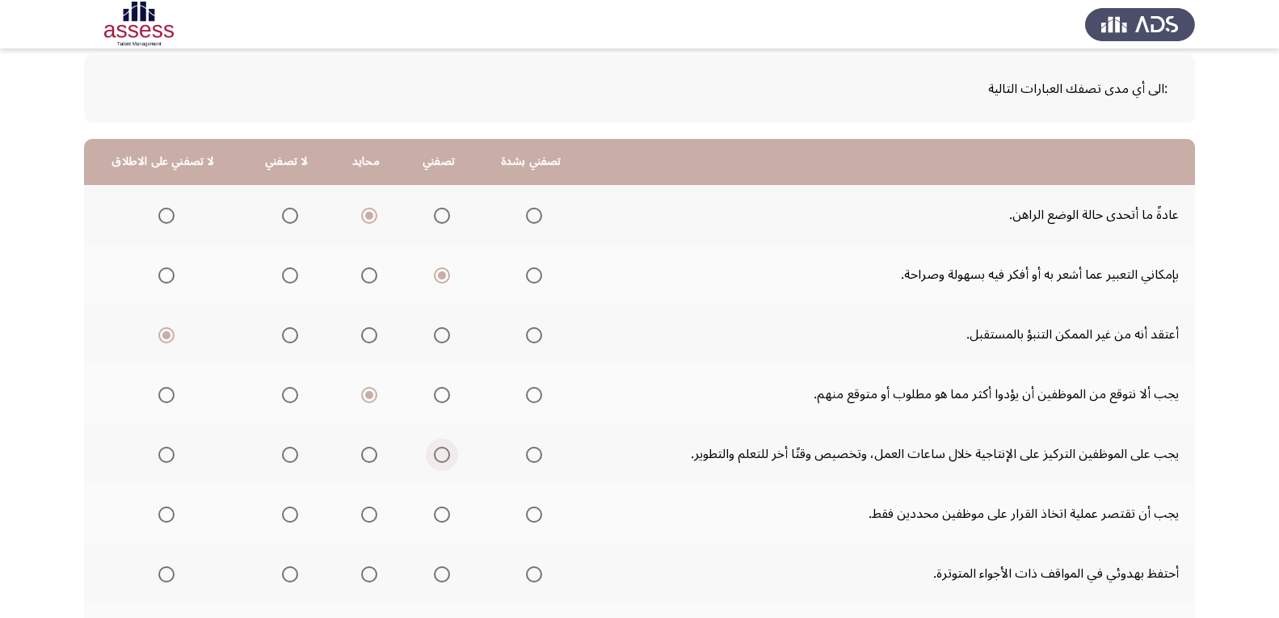
click at [437, 457] on span "Select an option" at bounding box center [442, 455] width 16 height 16
click at [437, 457] on input "Select an option" at bounding box center [442, 455] width 16 height 16
click at [284, 517] on span "Select an option" at bounding box center [290, 515] width 16 height 16
click at [284, 517] on input "Select an option" at bounding box center [290, 515] width 16 height 16
click at [532, 574] on span "Select an option" at bounding box center [534, 575] width 16 height 16
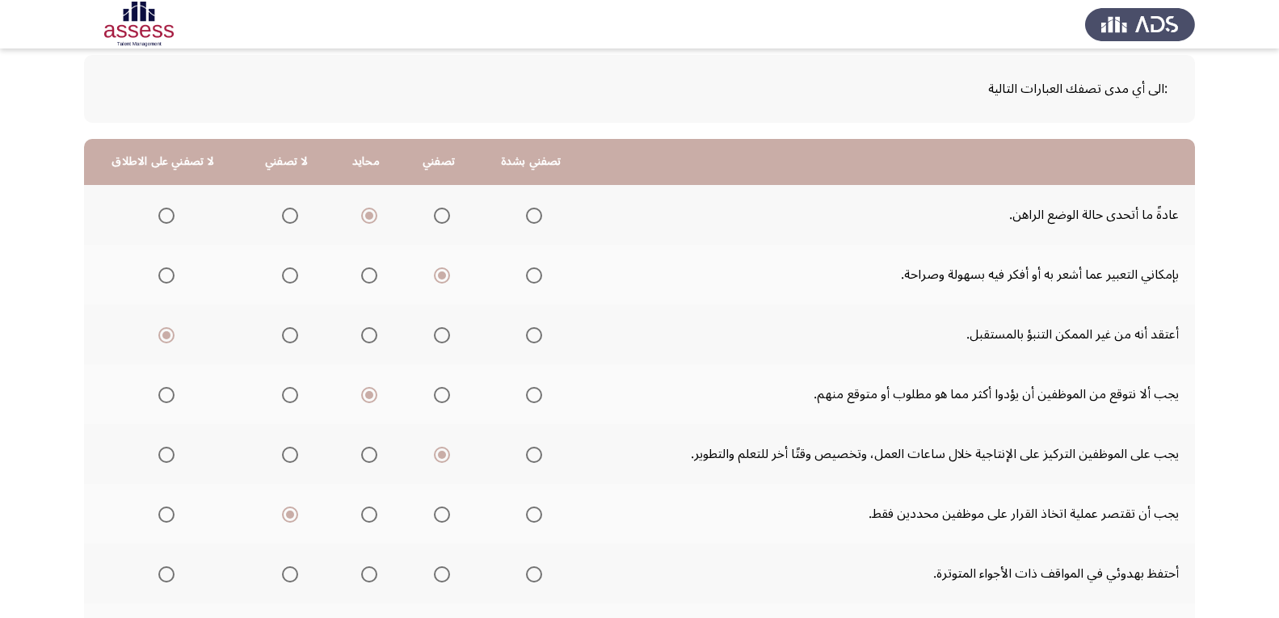
click at [532, 574] on input "Select an option" at bounding box center [534, 575] width 16 height 16
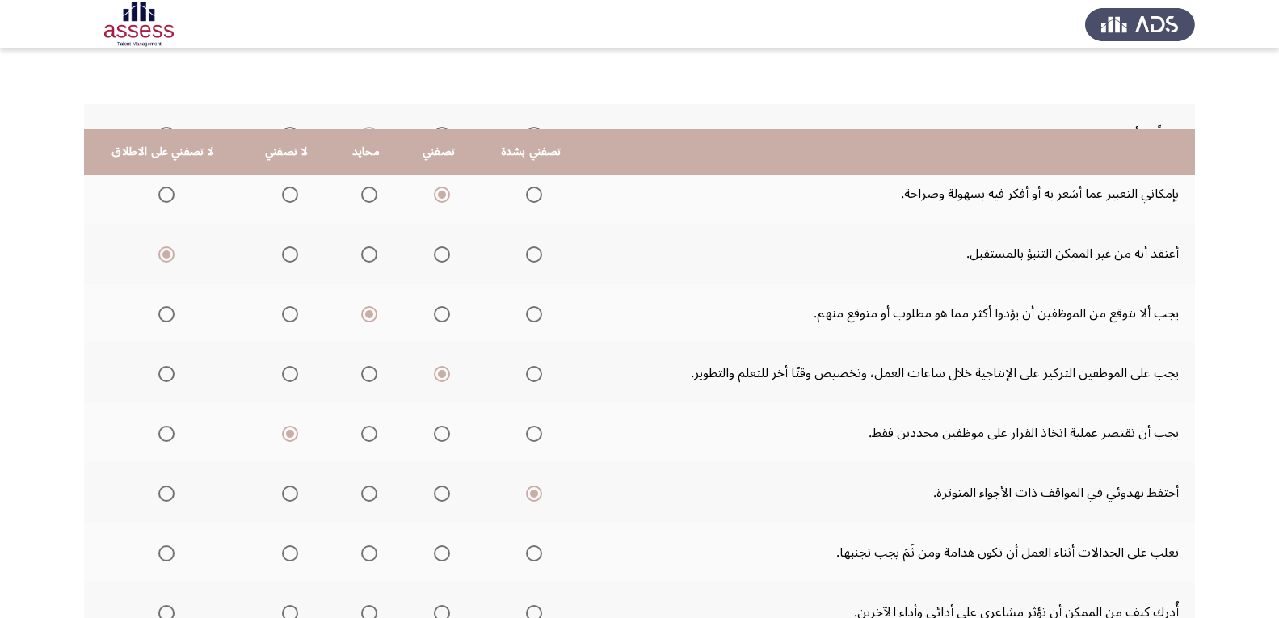
scroll to position [242, 0]
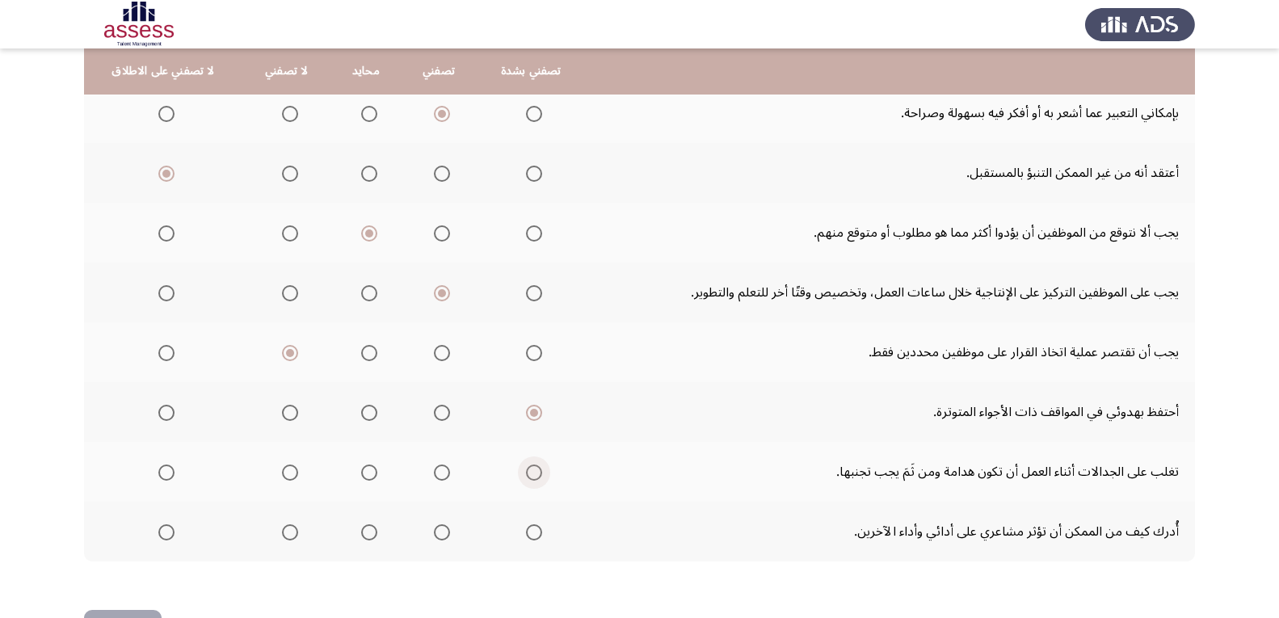
click at [533, 478] on span "Select an option" at bounding box center [534, 473] width 16 height 16
click at [533, 478] on input "Select an option" at bounding box center [534, 473] width 16 height 16
click at [442, 473] on span "Select an option" at bounding box center [442, 473] width 0 height 0
click at [437, 473] on input "Select an option" at bounding box center [442, 473] width 16 height 16
click at [528, 473] on span "Select an option" at bounding box center [534, 473] width 16 height 16
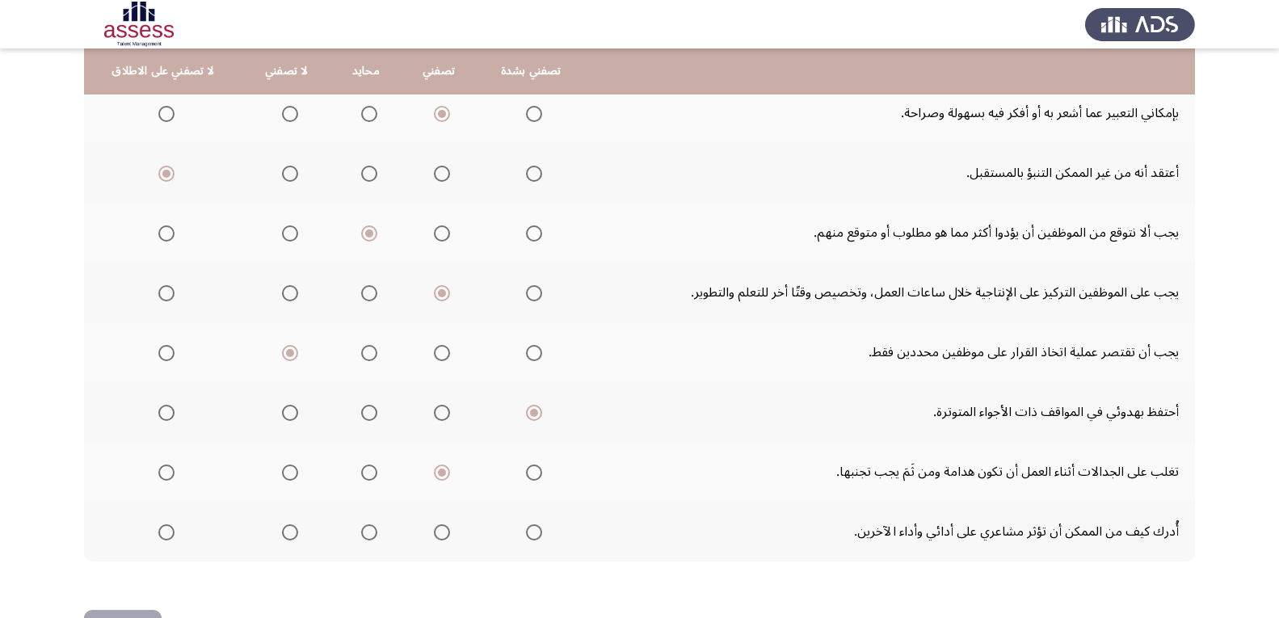
click at [528, 473] on input "Select an option" at bounding box center [534, 473] width 16 height 16
click at [440, 533] on span "Select an option" at bounding box center [442, 533] width 16 height 16
click at [440, 533] on input "Select an option" at bounding box center [442, 533] width 16 height 16
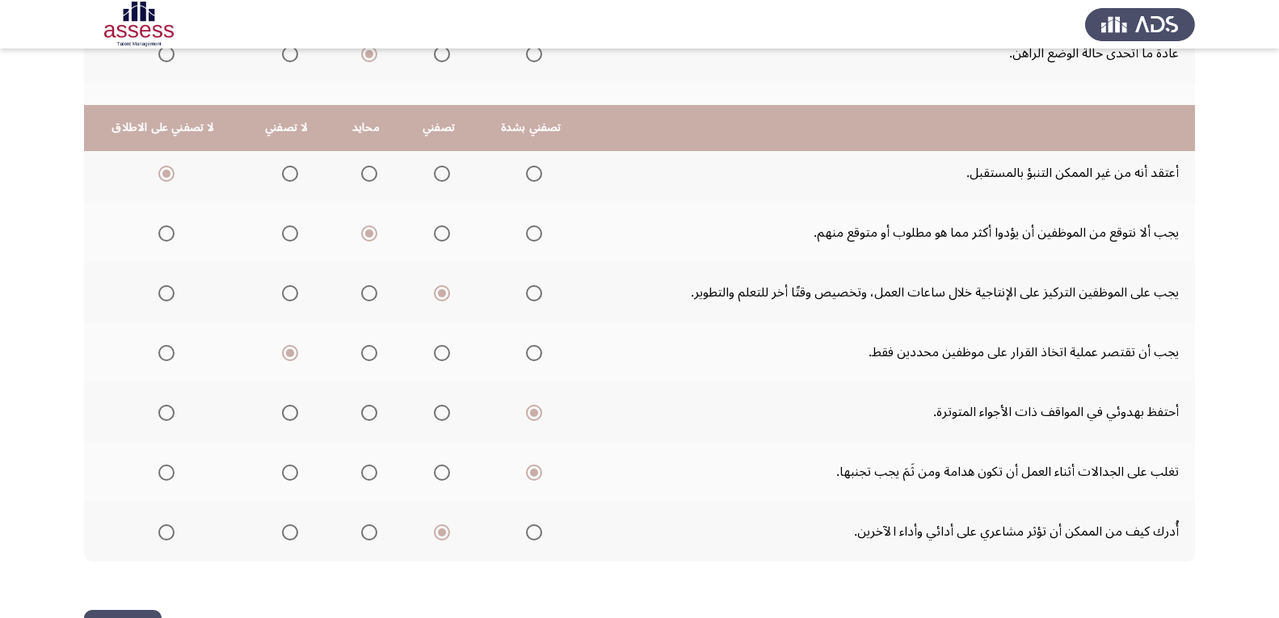
scroll to position [299, 0]
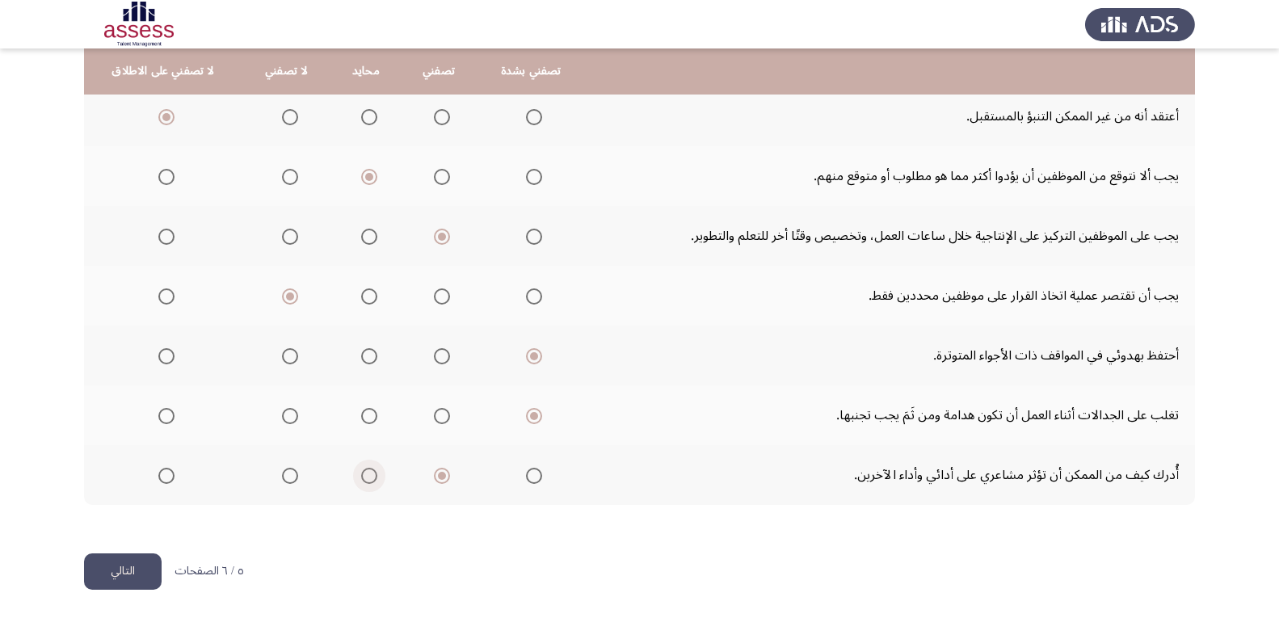
click at [362, 477] on span "Select an option" at bounding box center [369, 476] width 16 height 16
click at [362, 477] on input "Select an option" at bounding box center [369, 476] width 16 height 16
click at [440, 474] on span "Select an option" at bounding box center [442, 476] width 16 height 16
click at [440, 474] on input "Select an option" at bounding box center [442, 476] width 16 height 16
click at [133, 569] on button "التالي" at bounding box center [123, 572] width 78 height 36
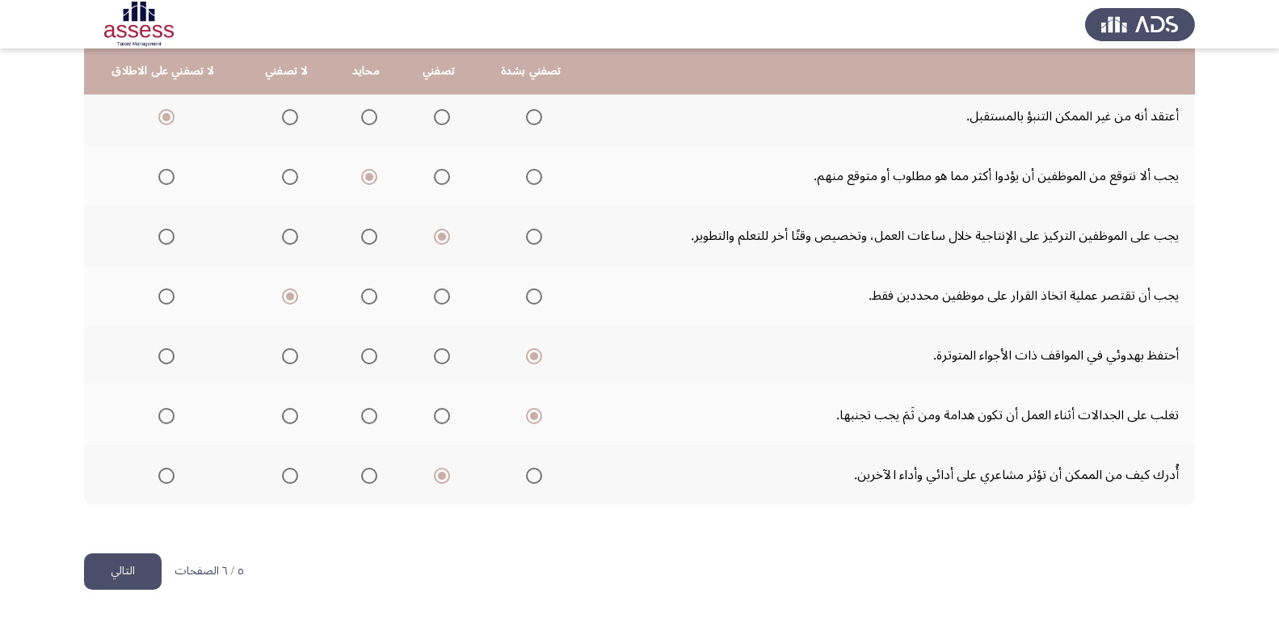
scroll to position [0, 0]
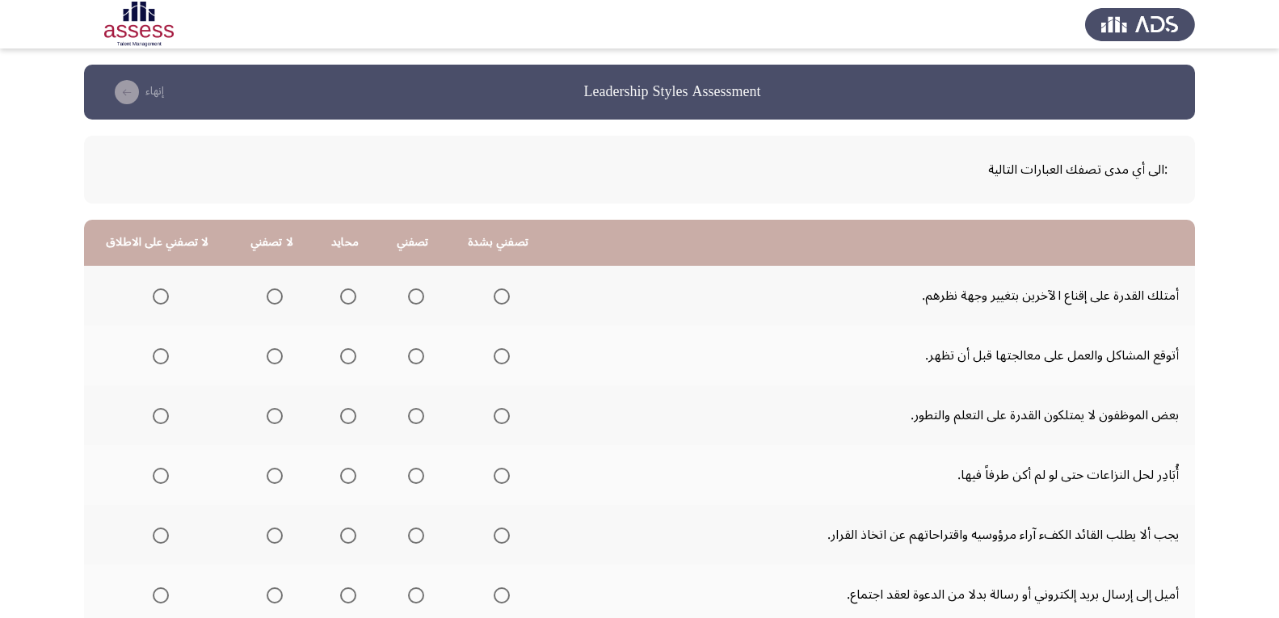
click at [499, 295] on span "Select an option" at bounding box center [502, 297] width 16 height 16
click at [499, 295] on input "Select an option" at bounding box center [502, 297] width 16 height 16
click at [500, 357] on span "Select an option" at bounding box center [502, 356] width 16 height 16
click at [500, 357] on input "Select an option" at bounding box center [502, 356] width 16 height 16
click at [346, 417] on span "Select an option" at bounding box center [348, 416] width 16 height 16
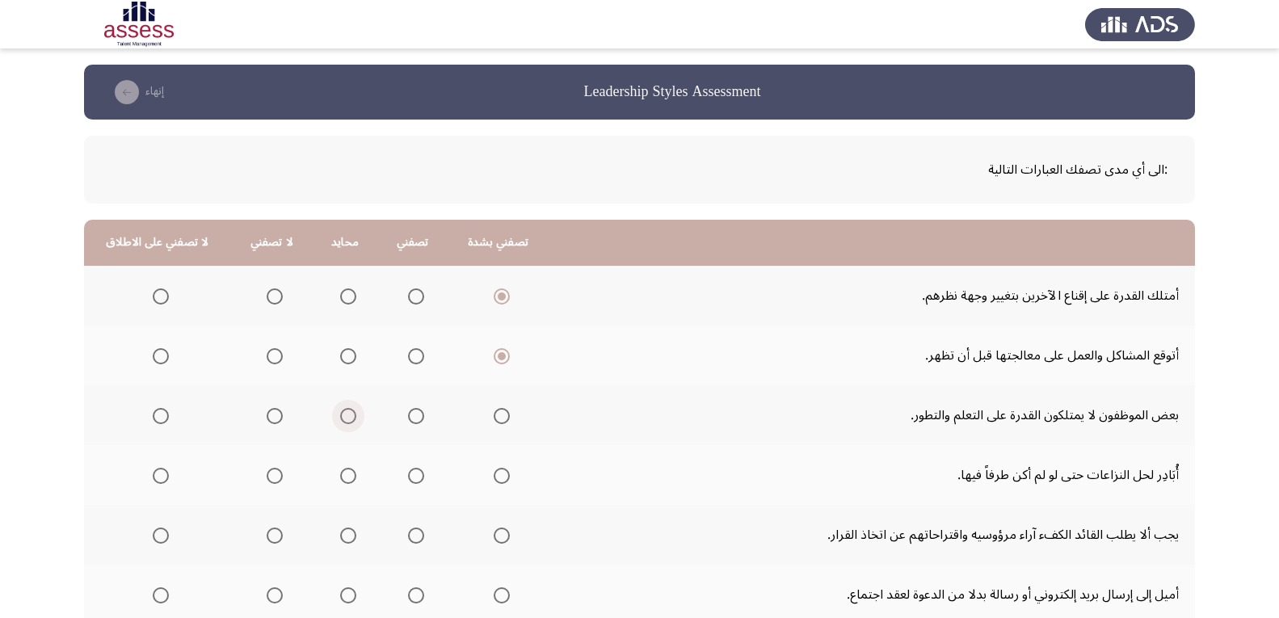
click at [346, 417] on input "Select an option" at bounding box center [348, 416] width 16 height 16
click at [408, 477] on span "Select an option" at bounding box center [416, 476] width 16 height 16
click at [408, 477] on input "Select an option" at bounding box center [416, 476] width 16 height 16
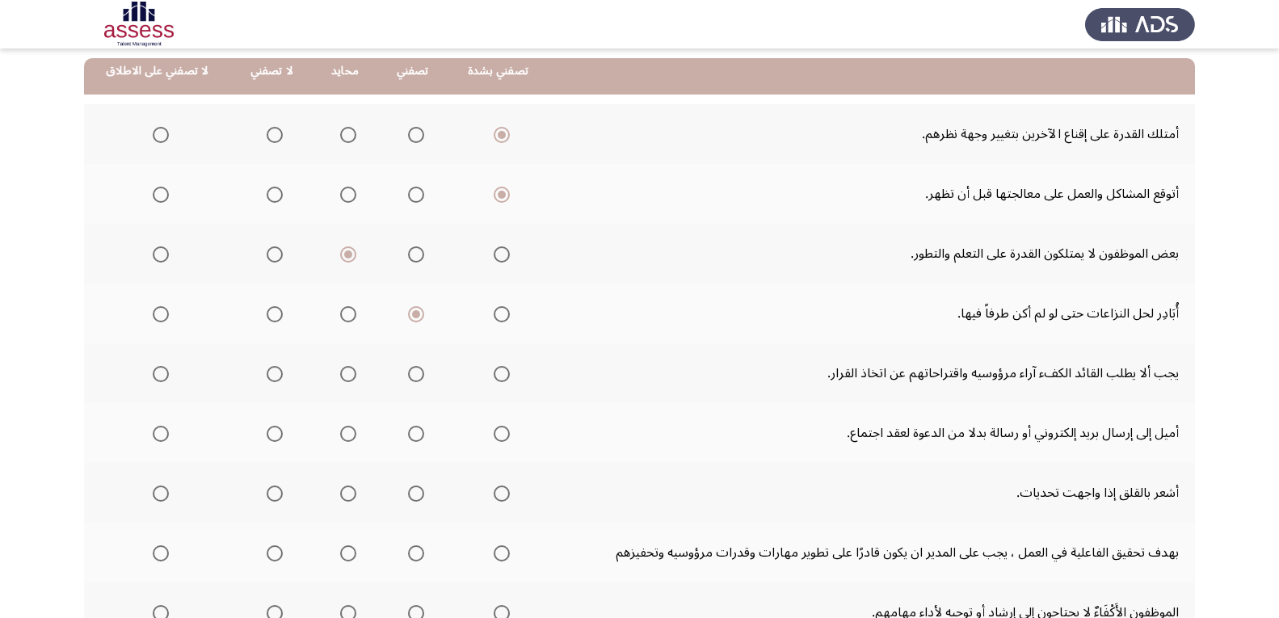
click at [162, 373] on span "Select an option" at bounding box center [161, 374] width 16 height 16
click at [162, 373] on input "Select an option" at bounding box center [161, 374] width 16 height 16
click at [346, 436] on span "Select an option" at bounding box center [348, 434] width 16 height 16
click at [346, 436] on input "Select an option" at bounding box center [348, 434] width 16 height 16
click at [161, 496] on span "Select an option" at bounding box center [161, 494] width 16 height 16
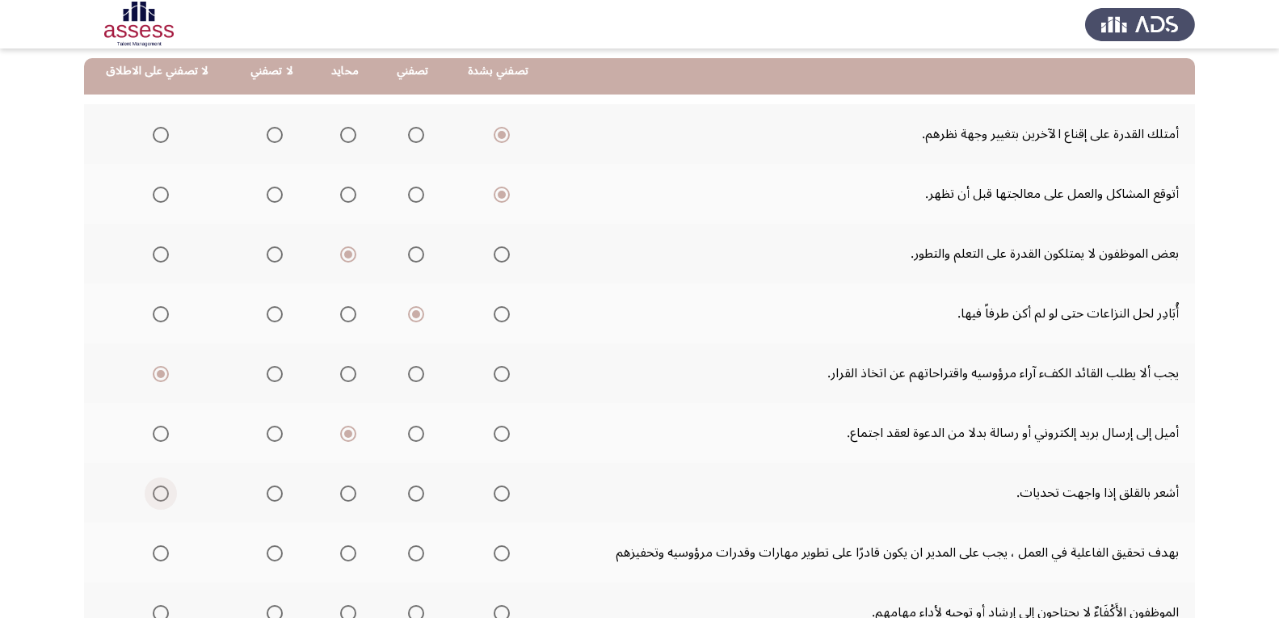
click at [161, 496] on input "Select an option" at bounding box center [161, 494] width 16 height 16
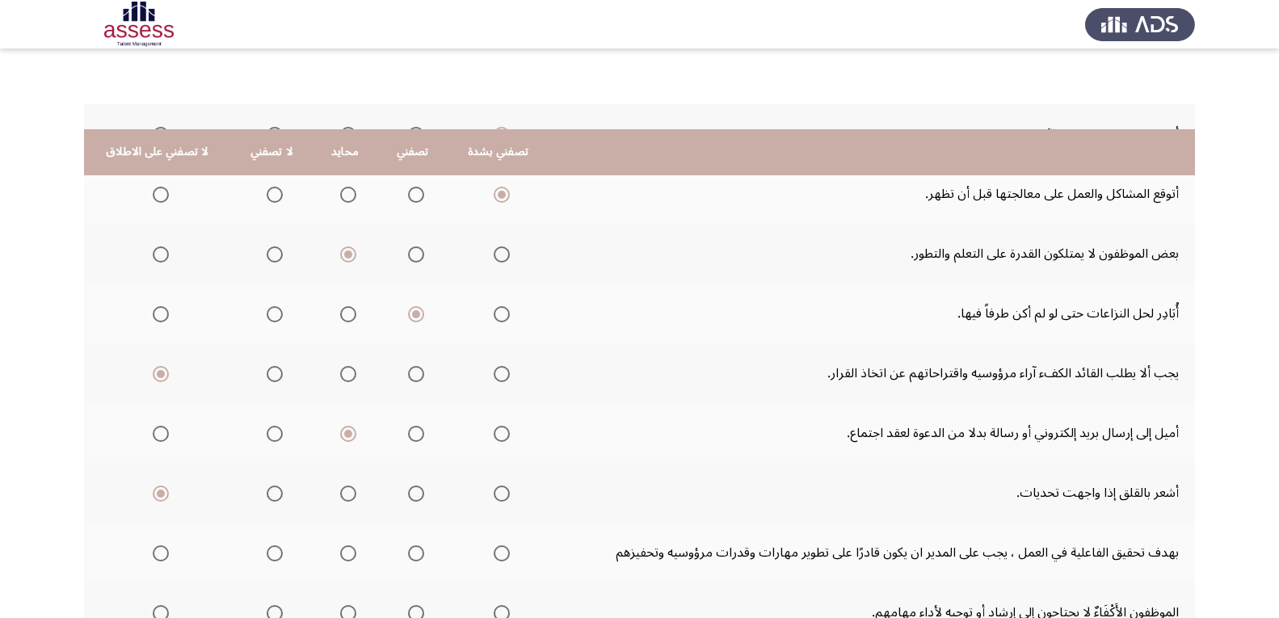
scroll to position [299, 0]
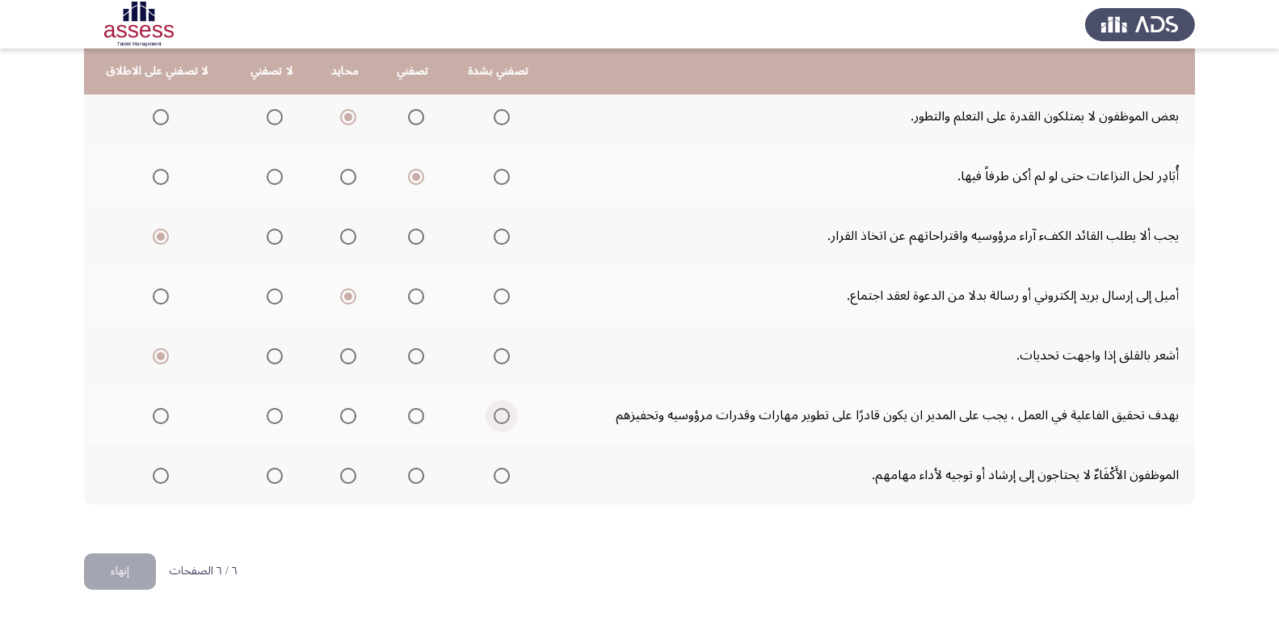
click at [503, 419] on span "Select an option" at bounding box center [502, 416] width 16 height 16
click at [503, 419] on input "Select an option" at bounding box center [502, 416] width 16 height 16
click at [274, 478] on span "Select an option" at bounding box center [275, 476] width 16 height 16
click at [274, 478] on input "Select an option" at bounding box center [275, 476] width 16 height 16
click at [347, 480] on span "Select an option" at bounding box center [348, 476] width 16 height 16
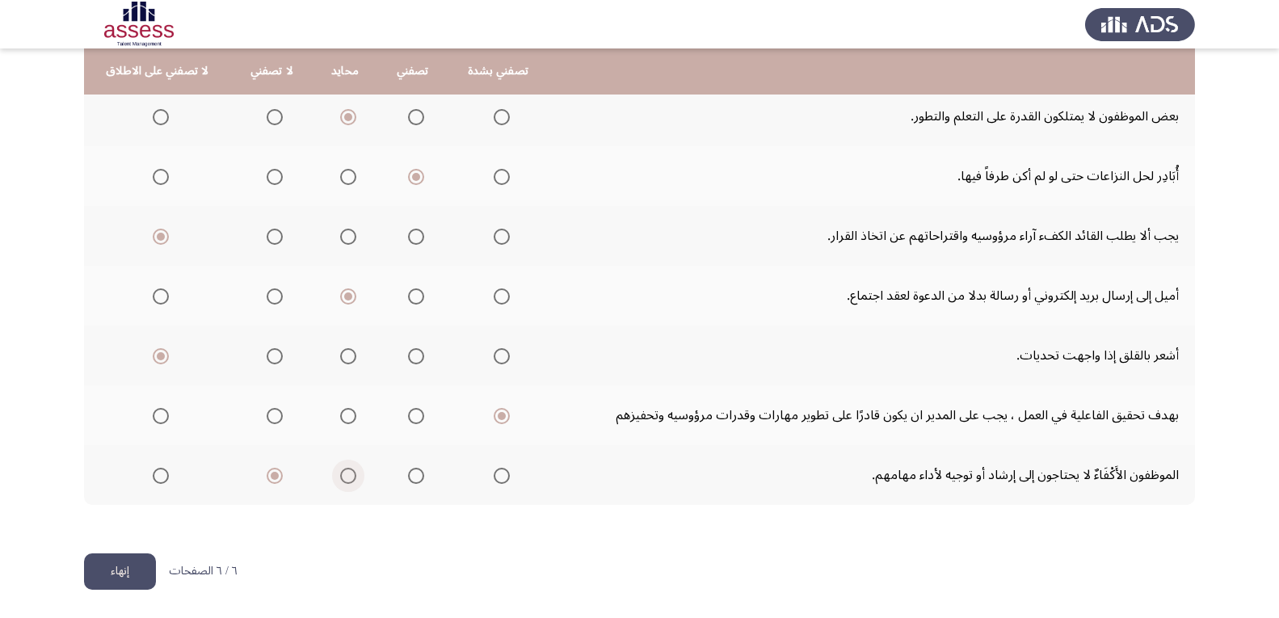
click at [347, 480] on input "Select an option" at bounding box center [348, 476] width 16 height 16
click at [129, 571] on button "إنهاء" at bounding box center [120, 572] width 72 height 36
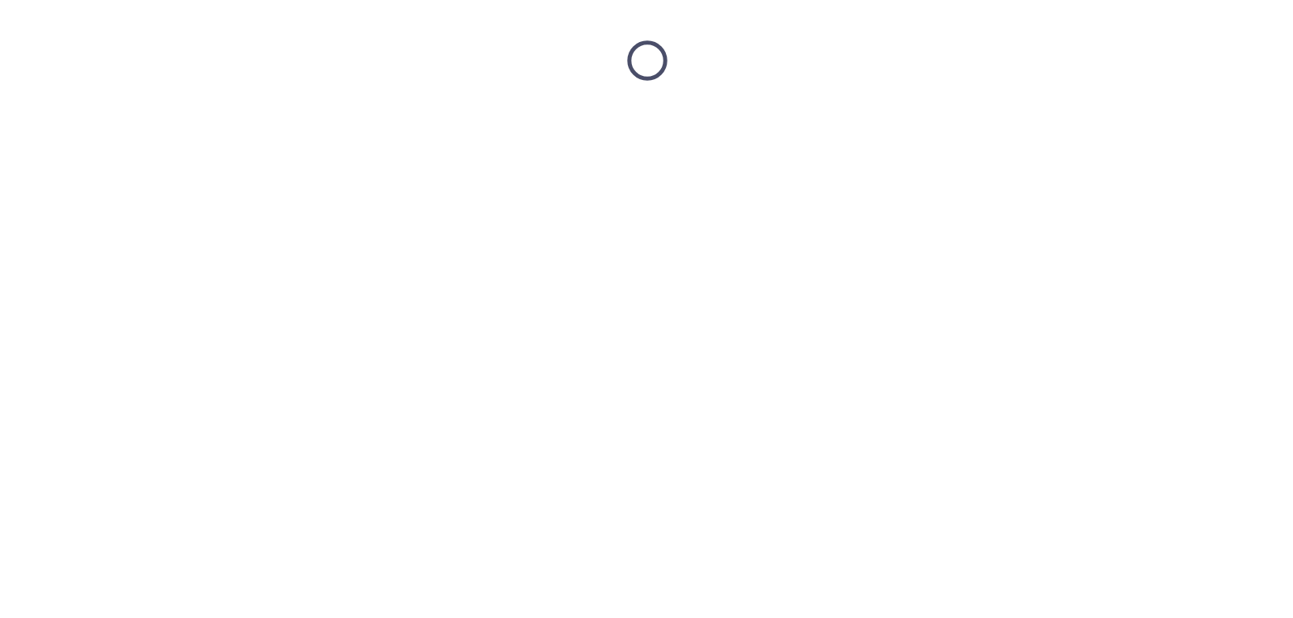
scroll to position [0, 0]
